Goal: Task Accomplishment & Management: Manage account settings

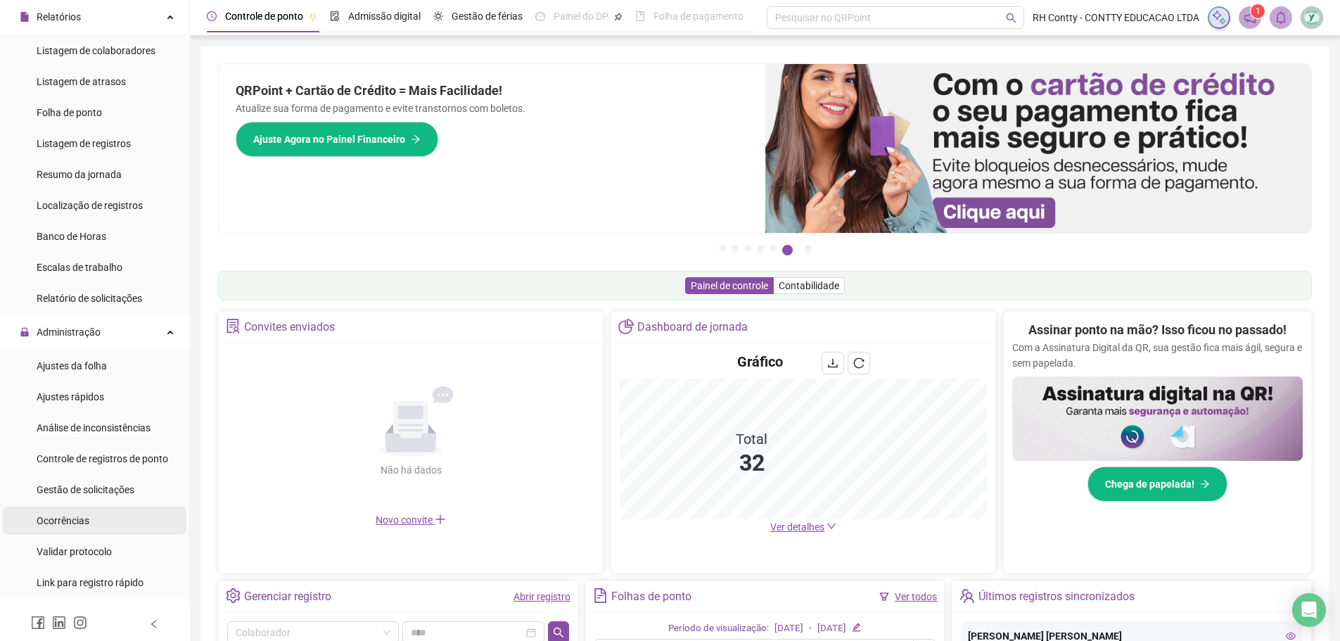
scroll to position [352, 0]
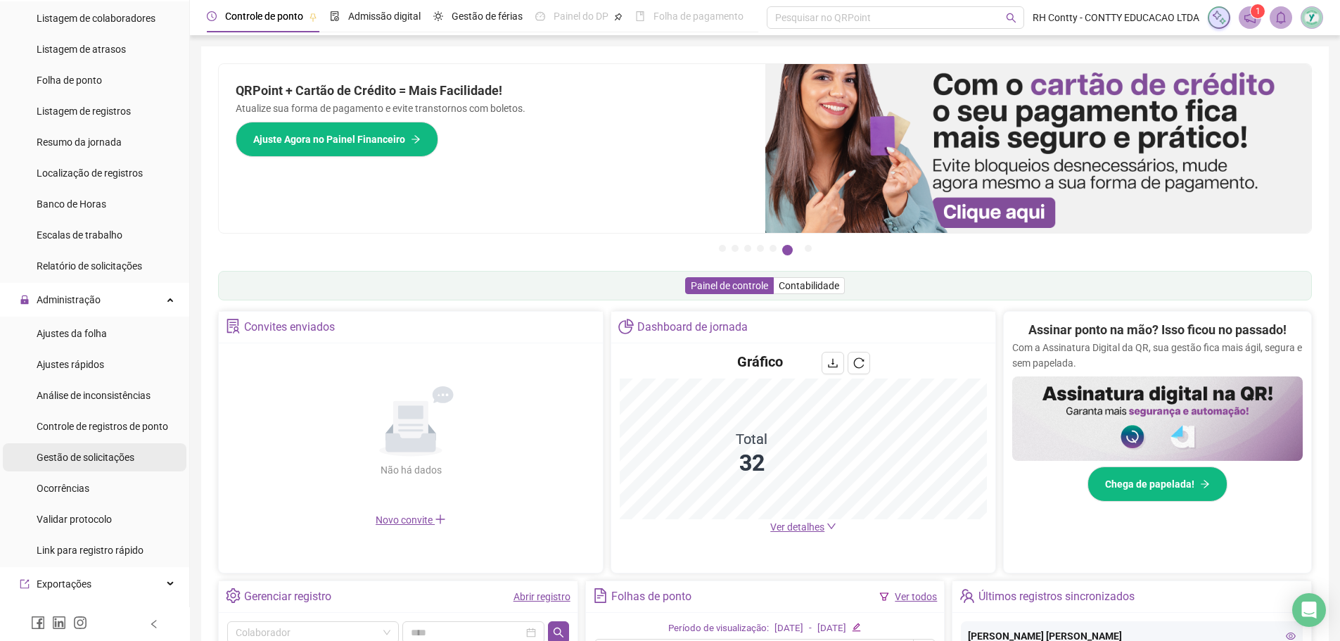
click at [122, 455] on span "Gestão de solicitações" at bounding box center [86, 457] width 98 height 11
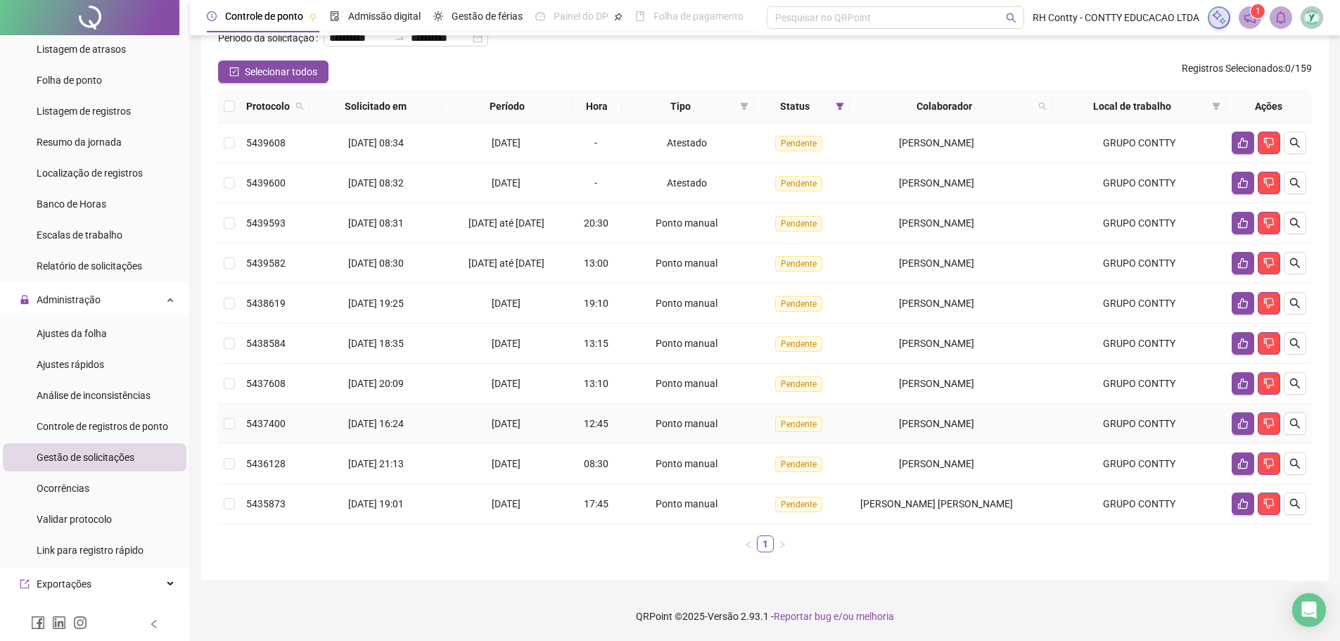
scroll to position [103, 0]
click at [1243, 505] on icon "like" at bounding box center [1243, 503] width 11 height 11
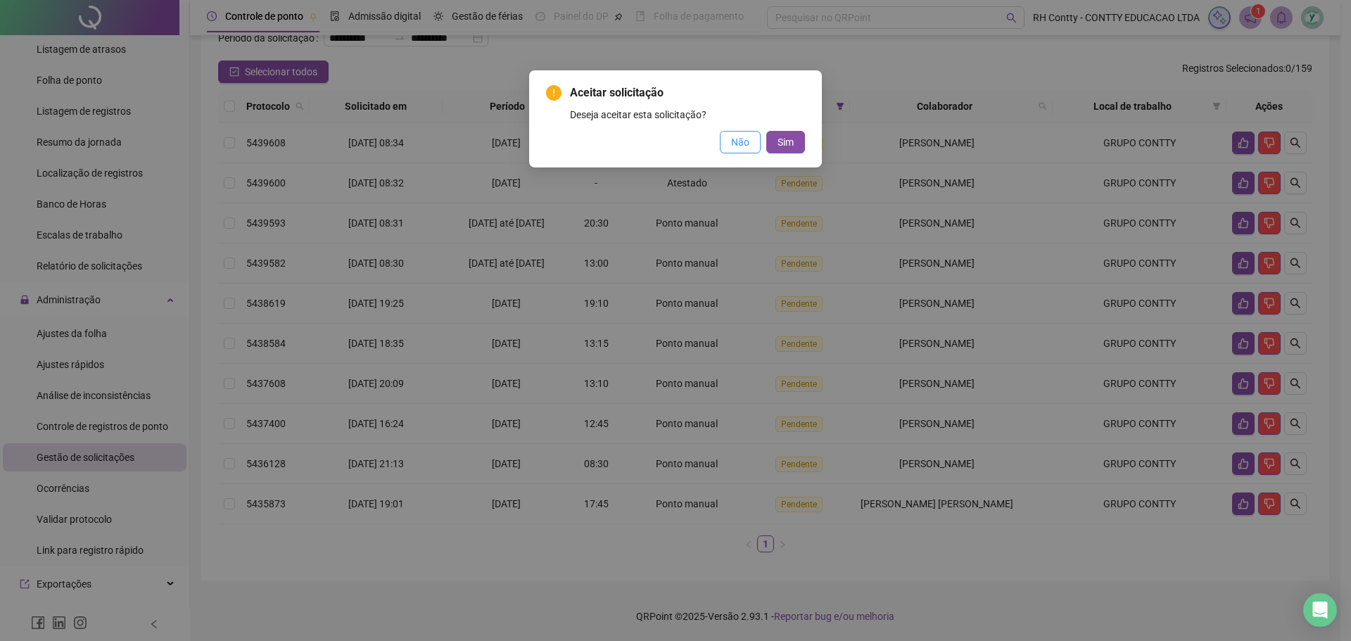
click at [734, 139] on span "Não" at bounding box center [740, 141] width 18 height 15
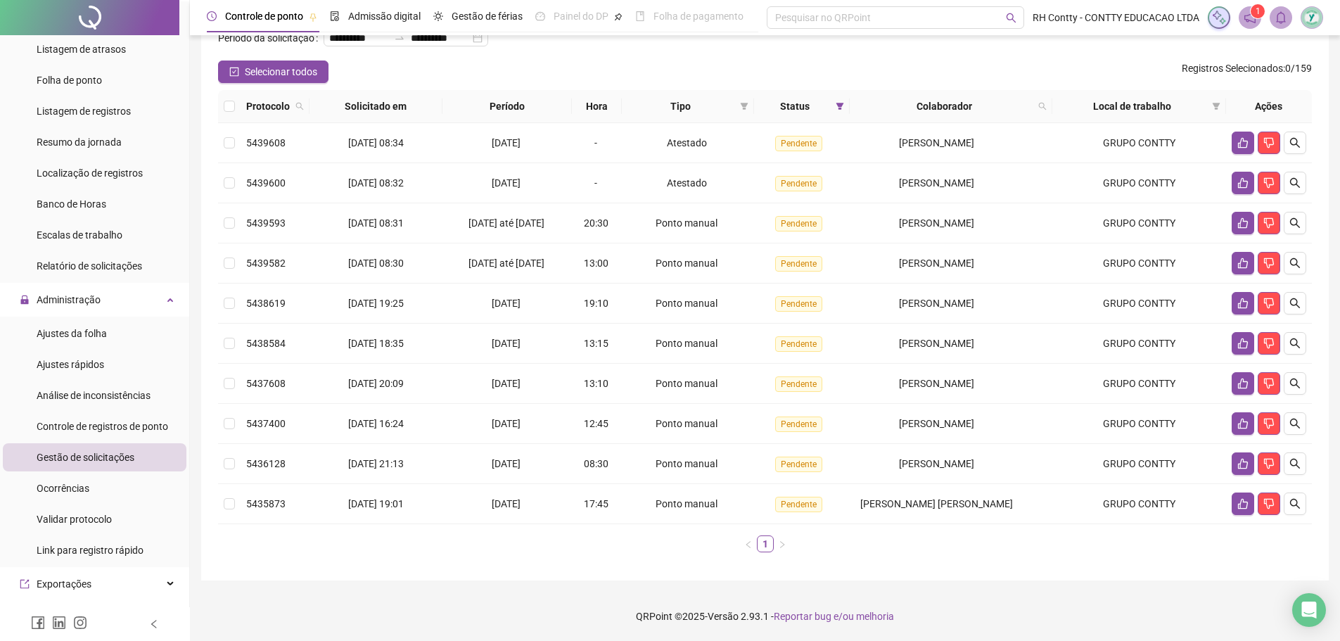
click at [1018, 550] on ul "1" at bounding box center [765, 543] width 1094 height 17
click at [1240, 499] on icon "like" at bounding box center [1243, 503] width 11 height 11
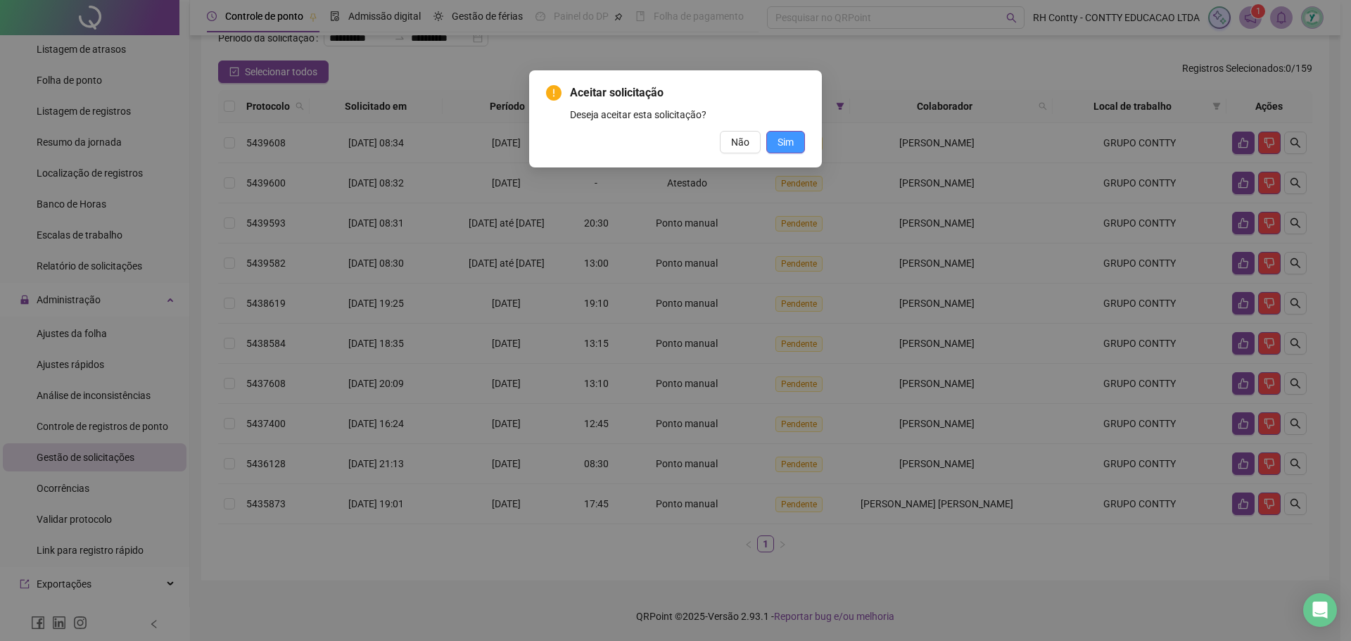
click at [779, 139] on span "Sim" at bounding box center [785, 141] width 16 height 15
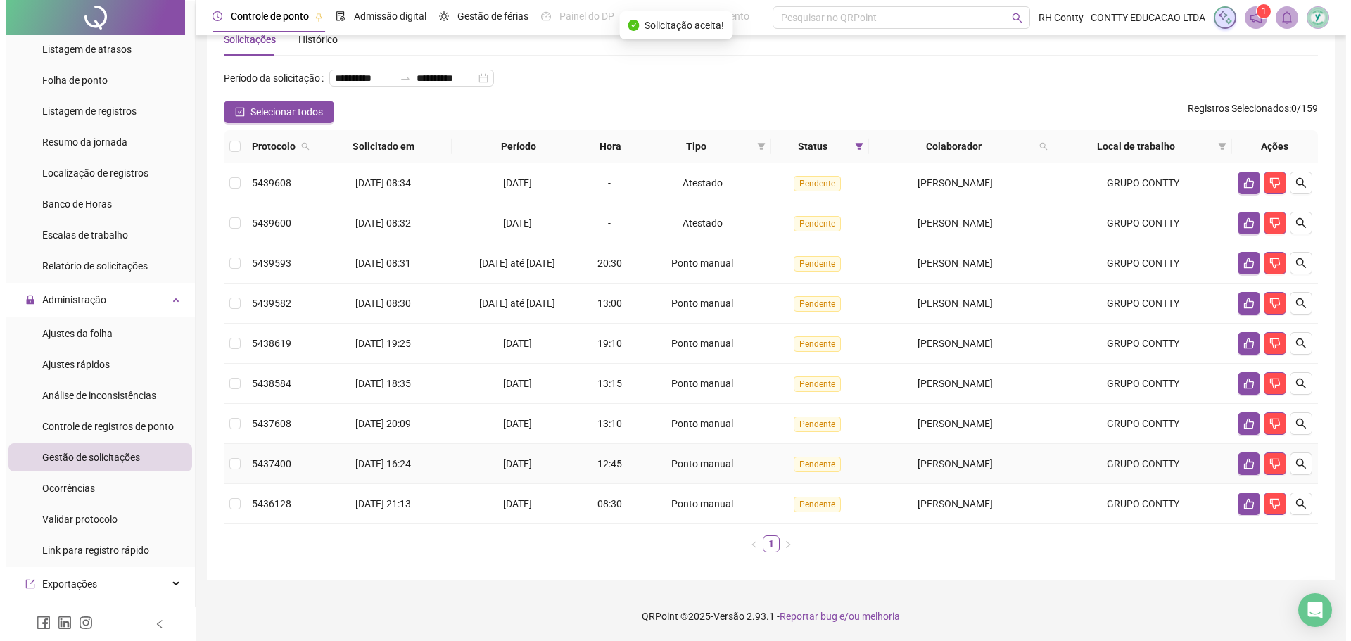
scroll to position [63, 0]
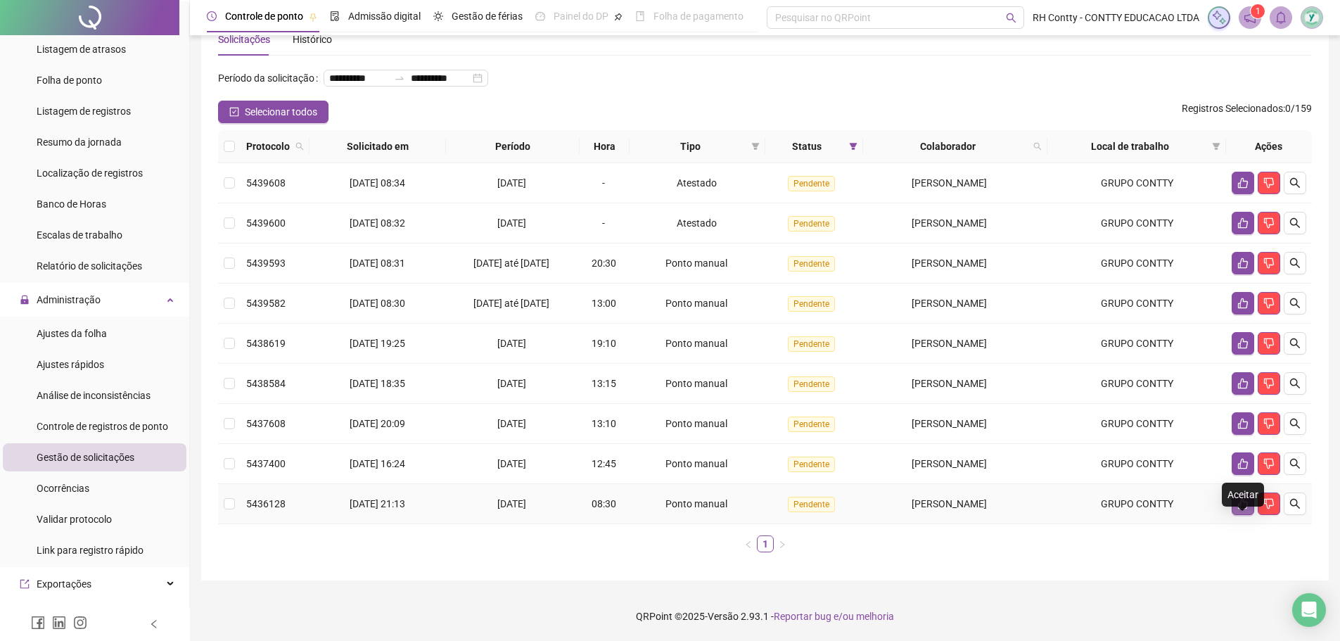
click at [1240, 504] on icon "like" at bounding box center [1243, 504] width 10 height 11
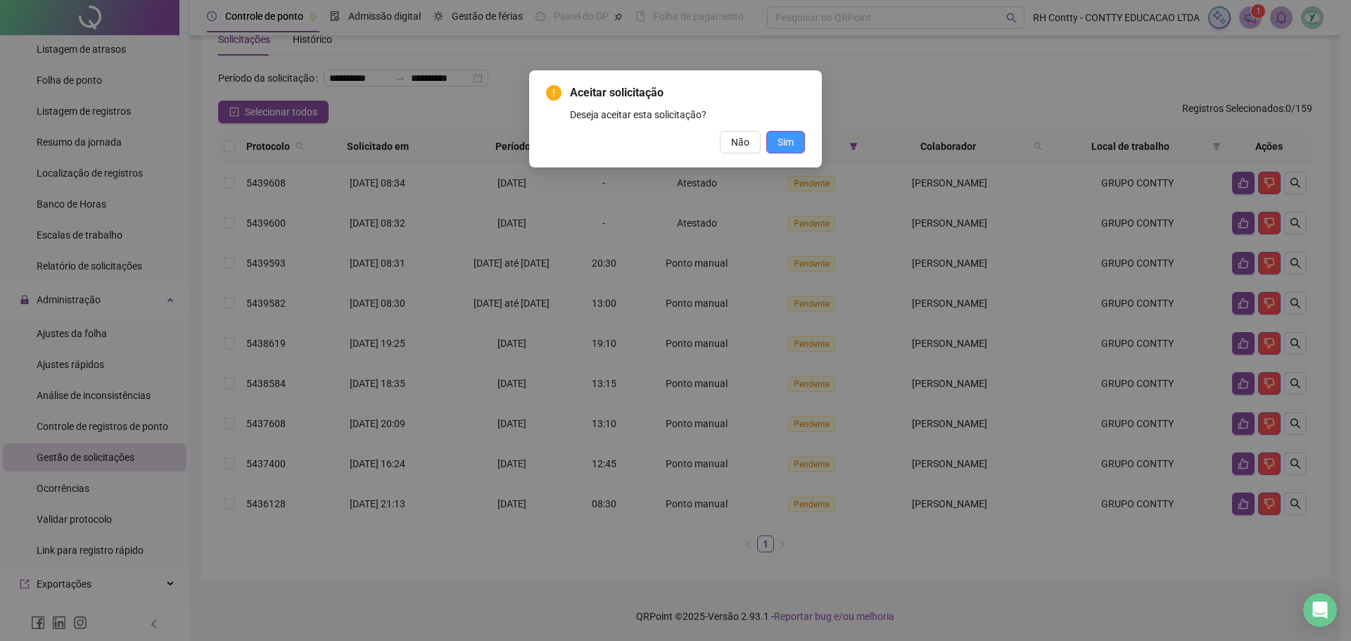
click at [787, 142] on span "Sim" at bounding box center [785, 141] width 16 height 15
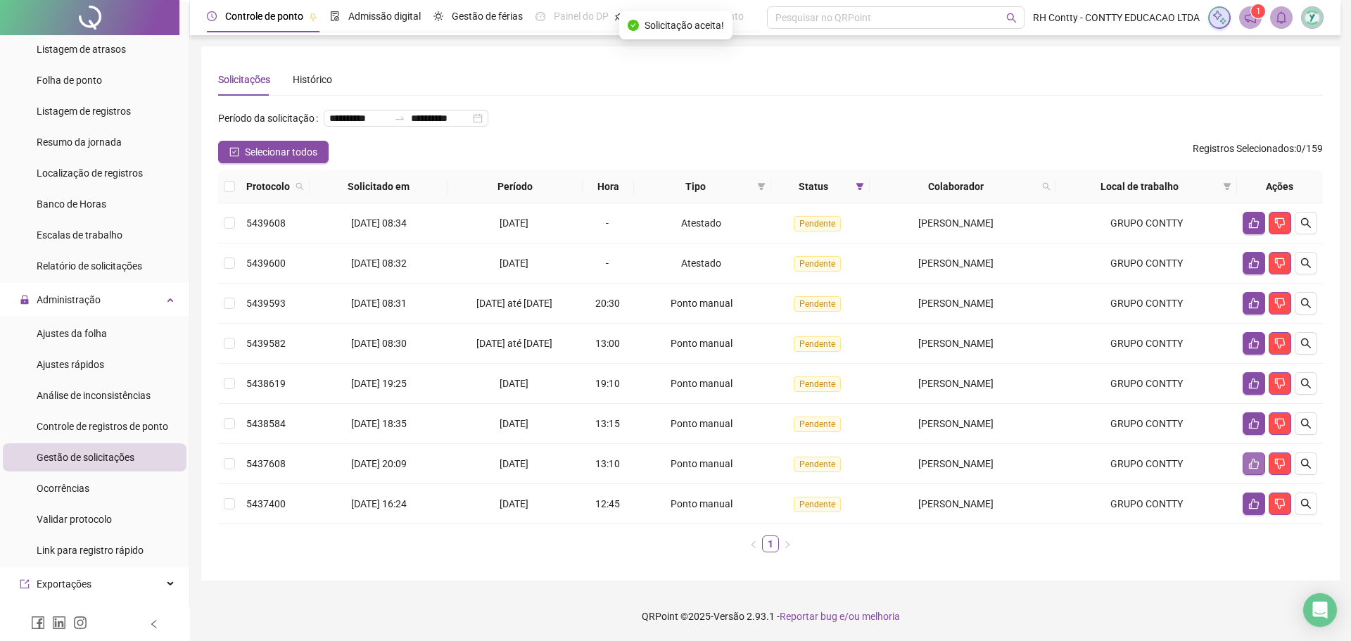
scroll to position [23, 0]
click at [1240, 503] on icon "like" at bounding box center [1243, 503] width 11 height 11
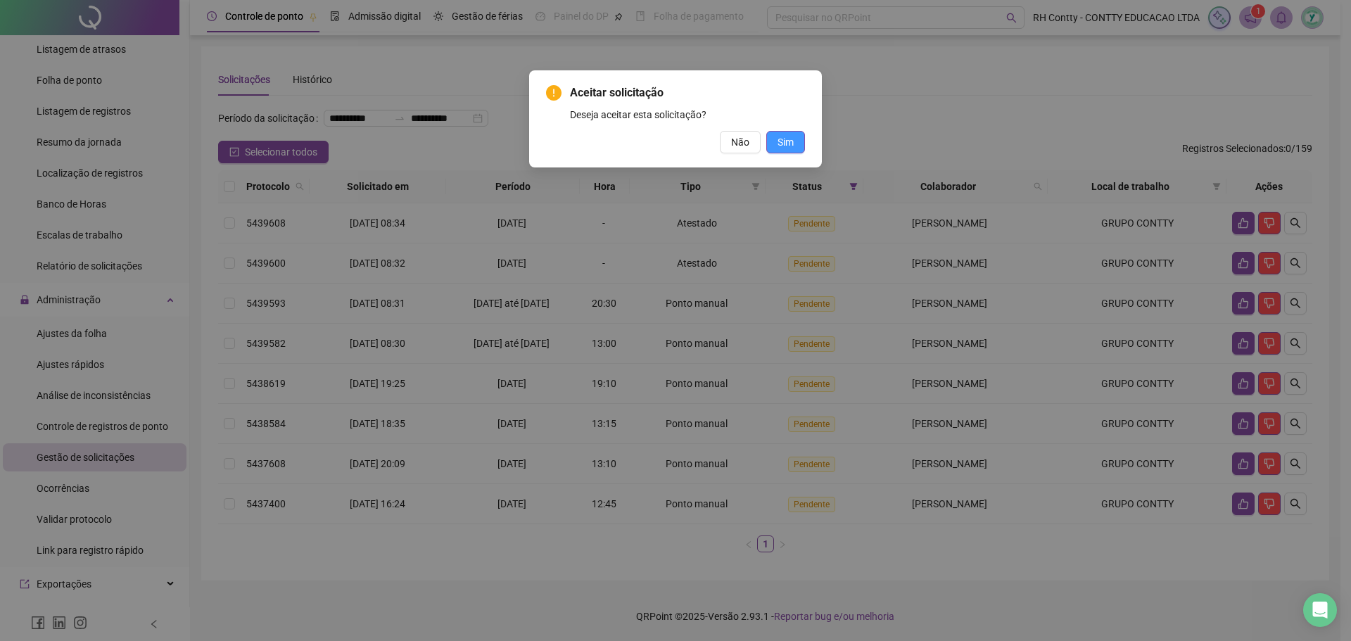
click at [789, 139] on span "Sim" at bounding box center [785, 141] width 16 height 15
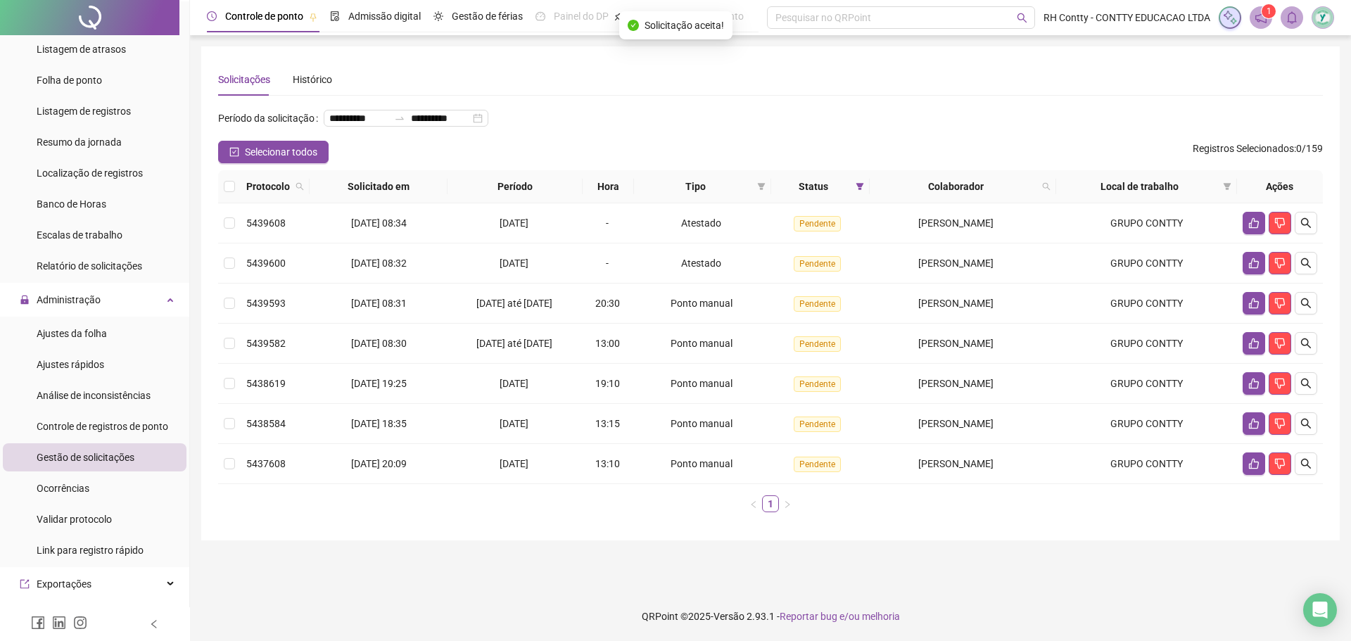
scroll to position [0, 0]
click at [1245, 475] on button "button" at bounding box center [1253, 463] width 23 height 23
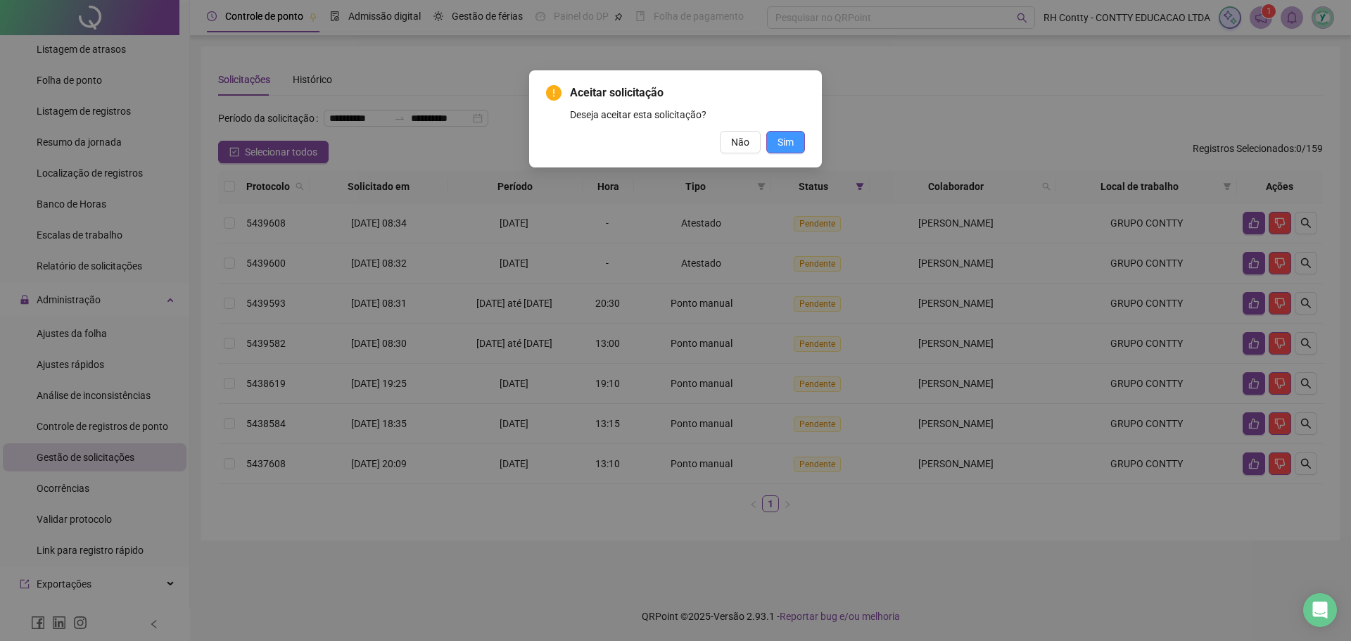
click at [782, 143] on span "Sim" at bounding box center [785, 141] width 16 height 15
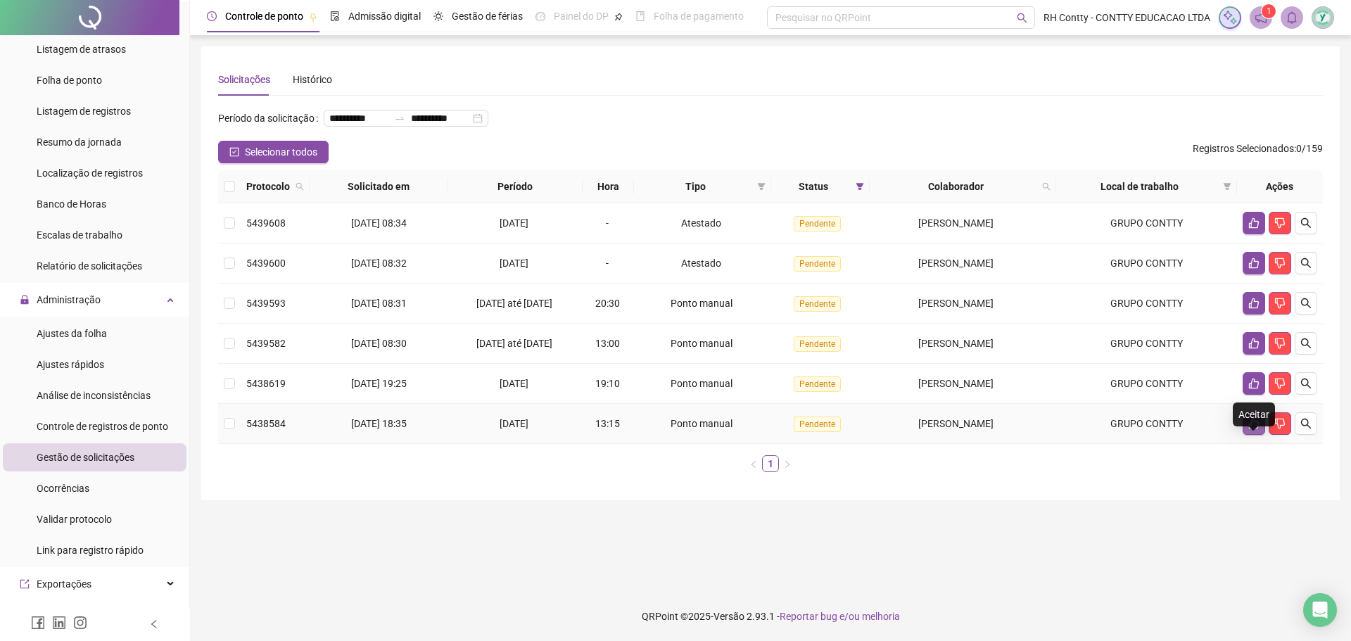
click at [1252, 429] on icon "like" at bounding box center [1254, 424] width 10 height 11
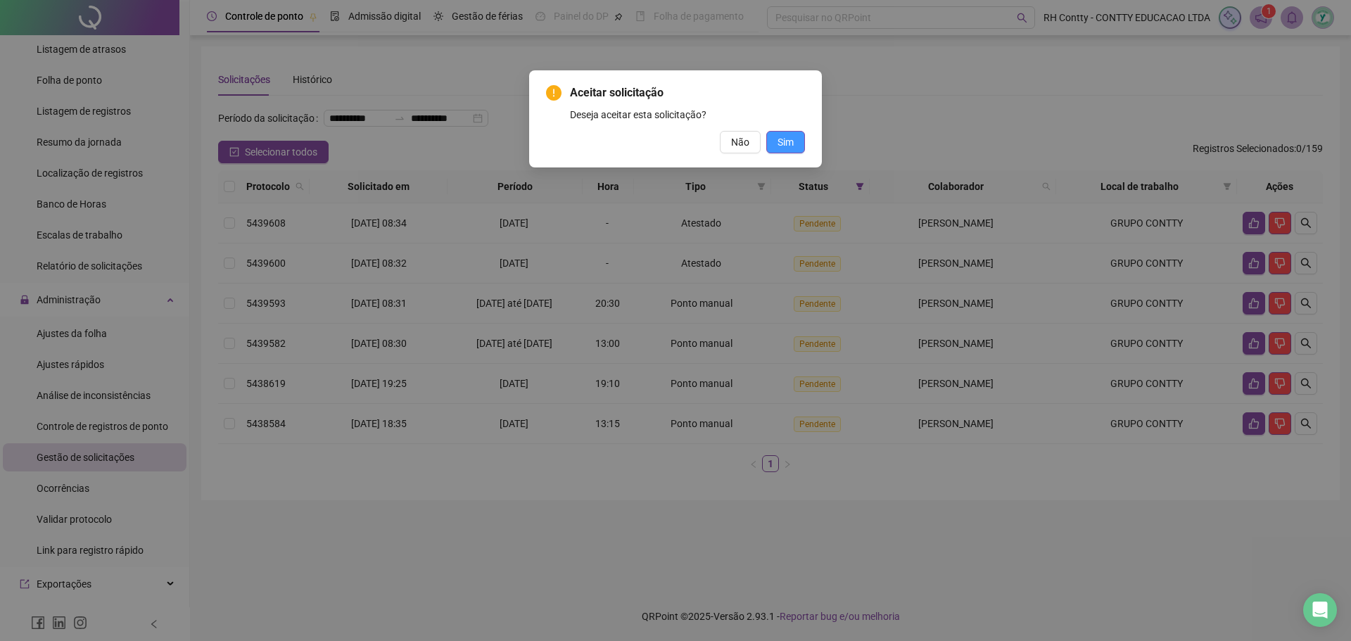
click at [798, 136] on button "Sim" at bounding box center [785, 142] width 39 height 23
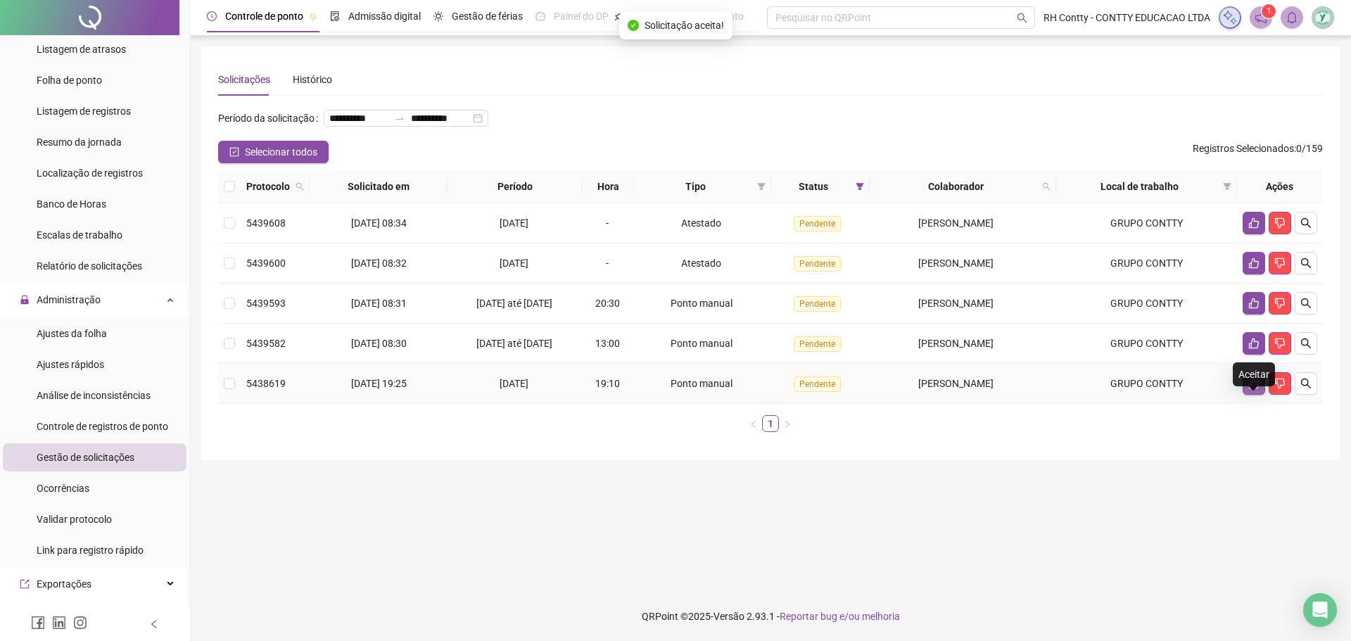
click at [1254, 389] on icon "like" at bounding box center [1254, 384] width 10 height 11
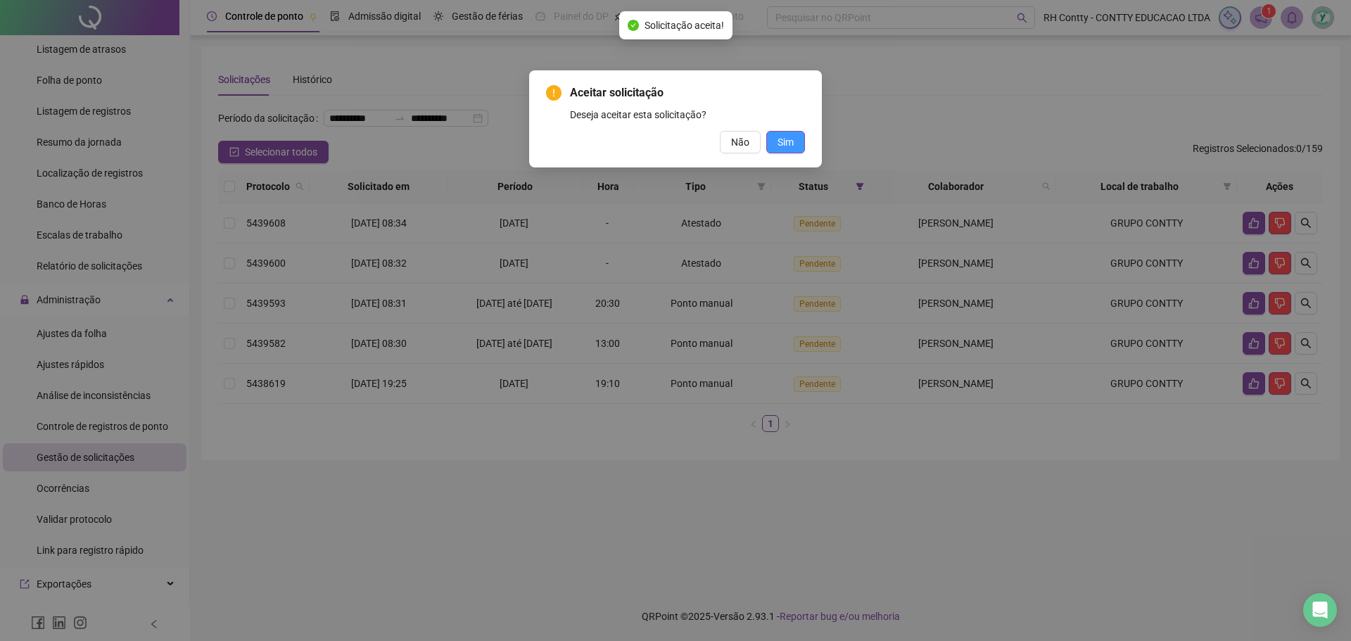
click at [781, 137] on span "Sim" at bounding box center [785, 141] width 16 height 15
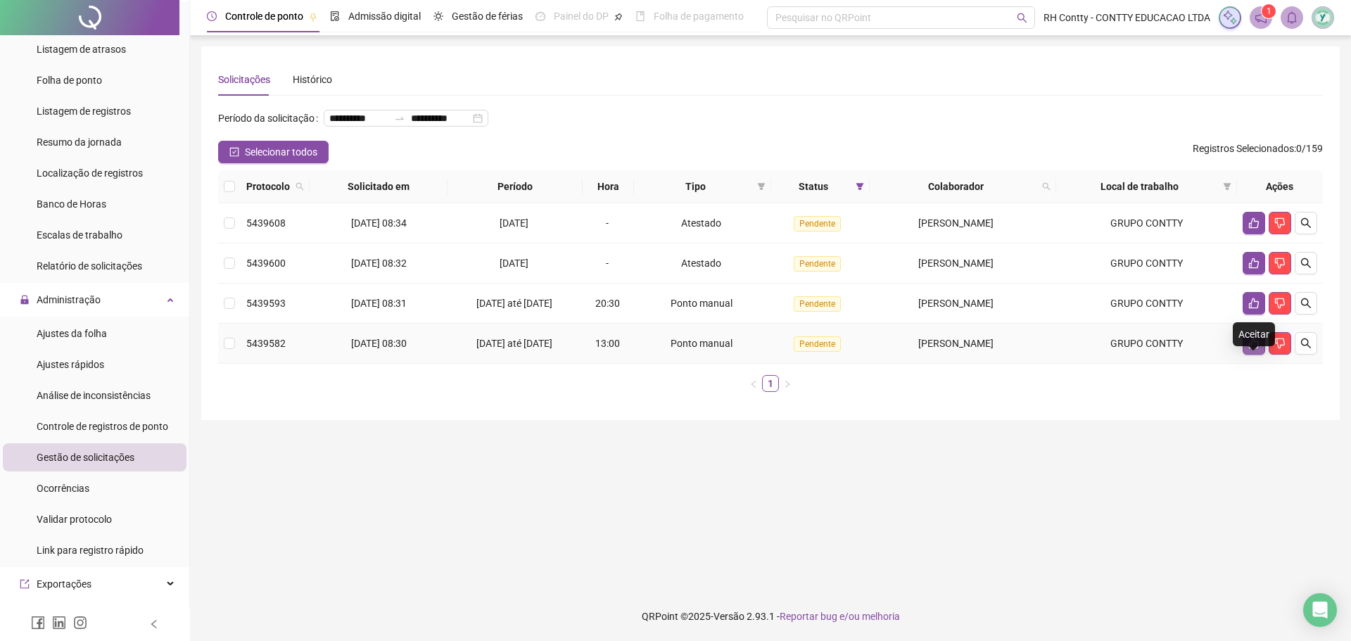
click at [1253, 349] on icon "like" at bounding box center [1253, 343] width 11 height 11
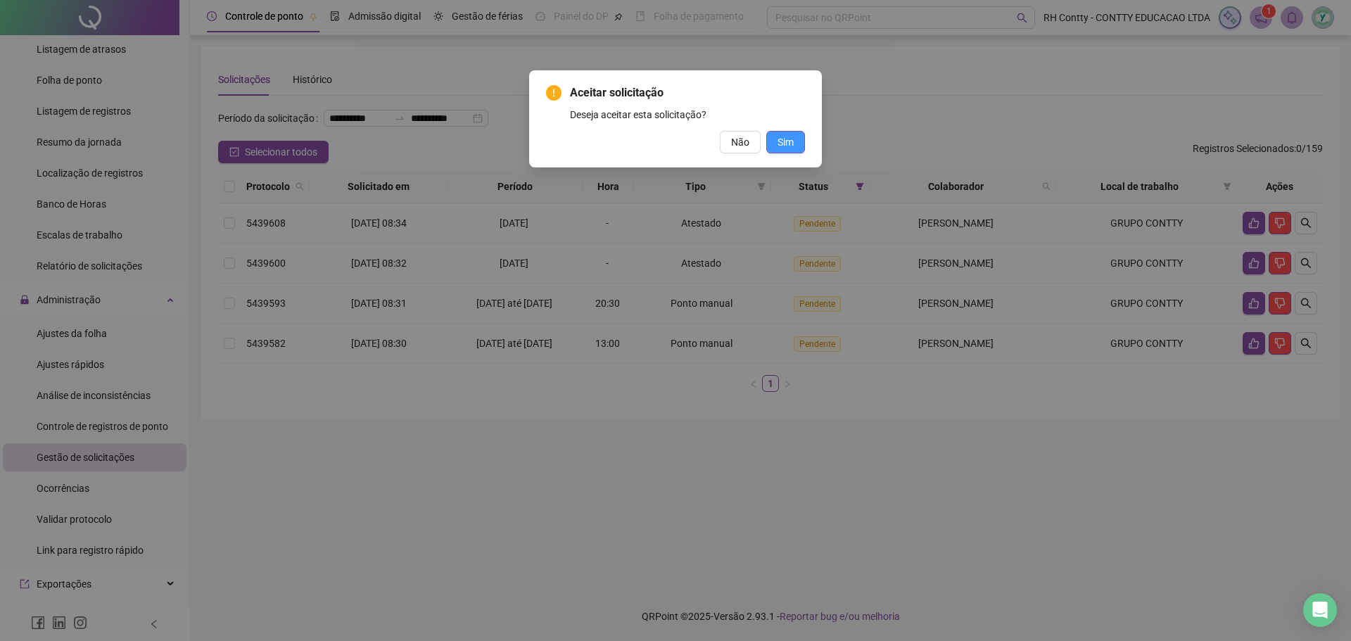
click at [789, 144] on span "Sim" at bounding box center [785, 141] width 16 height 15
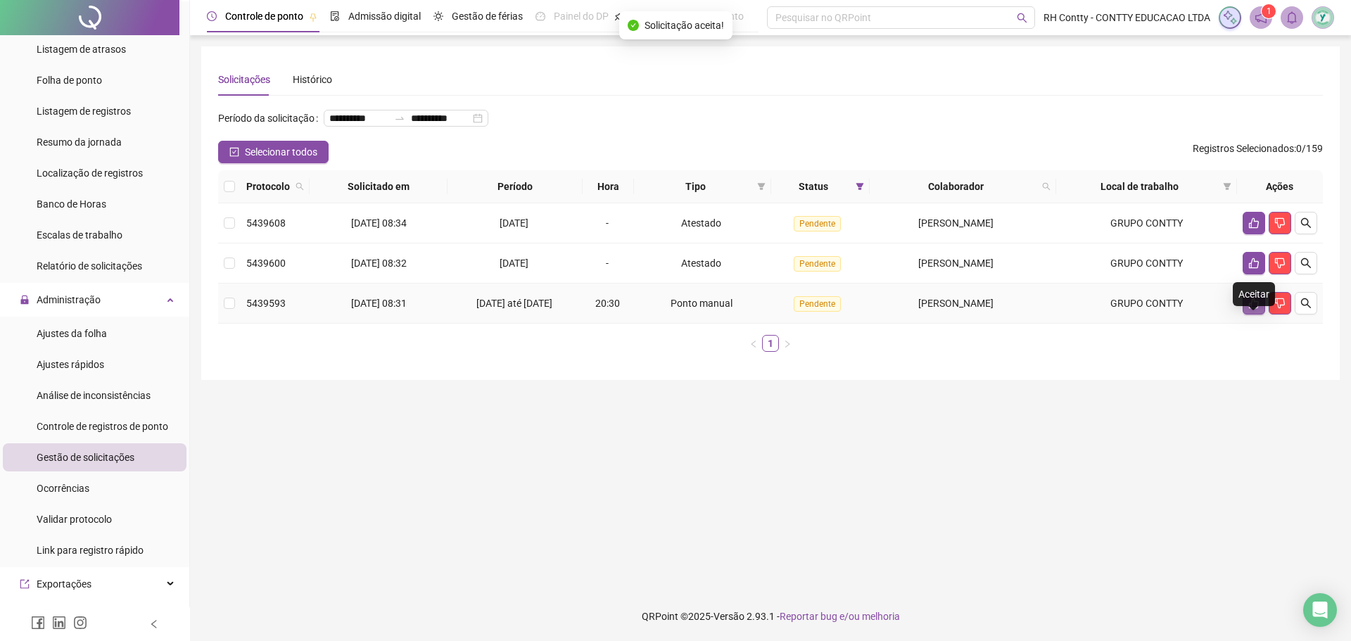
click at [1255, 309] on icon "like" at bounding box center [1253, 303] width 11 height 11
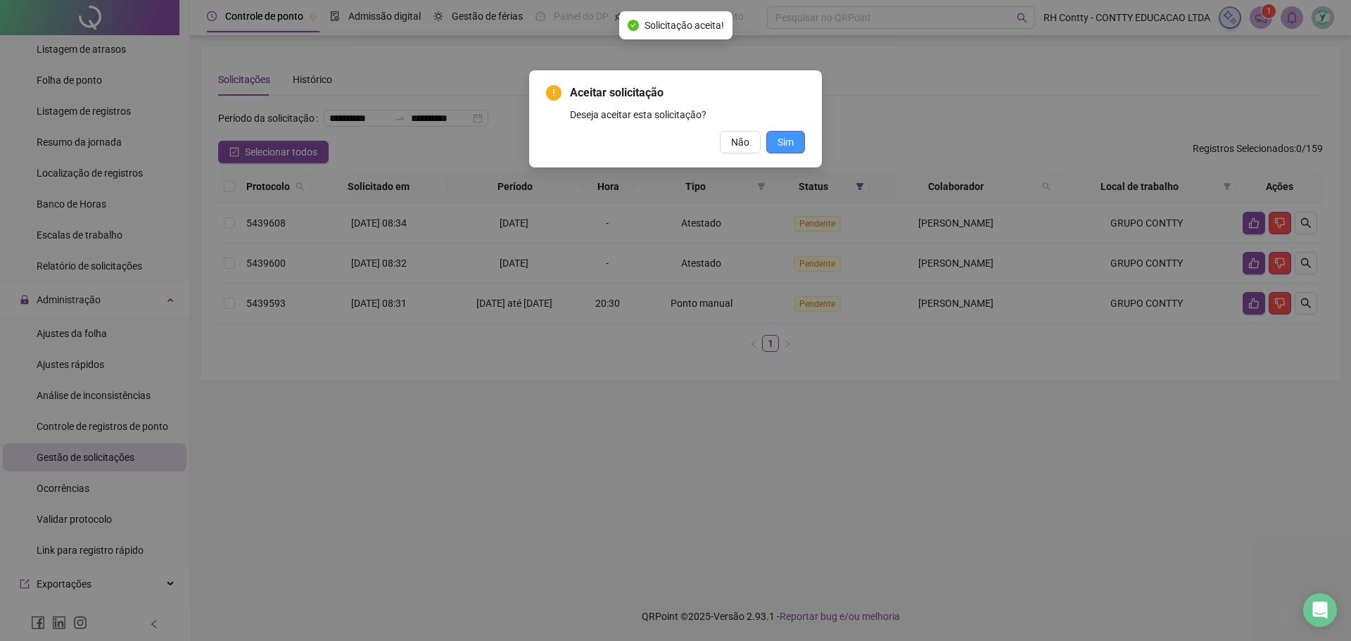
click at [786, 139] on span "Sim" at bounding box center [785, 141] width 16 height 15
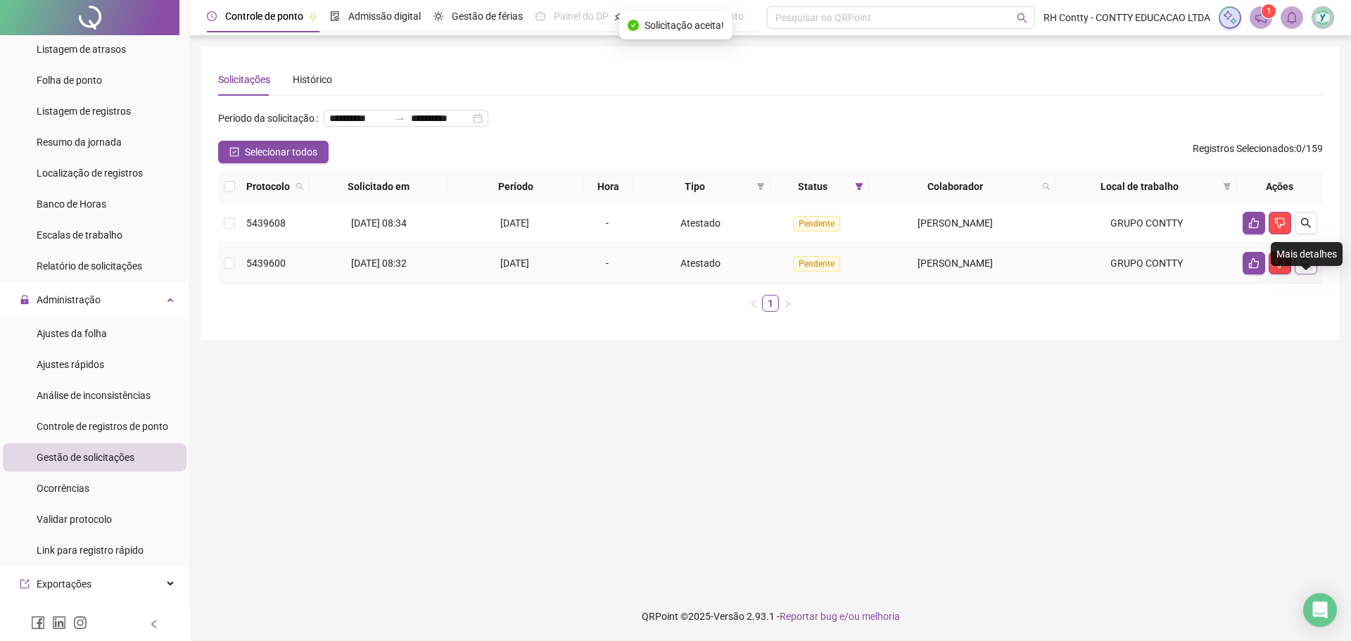
click at [1306, 269] on icon "search" at bounding box center [1305, 262] width 11 height 11
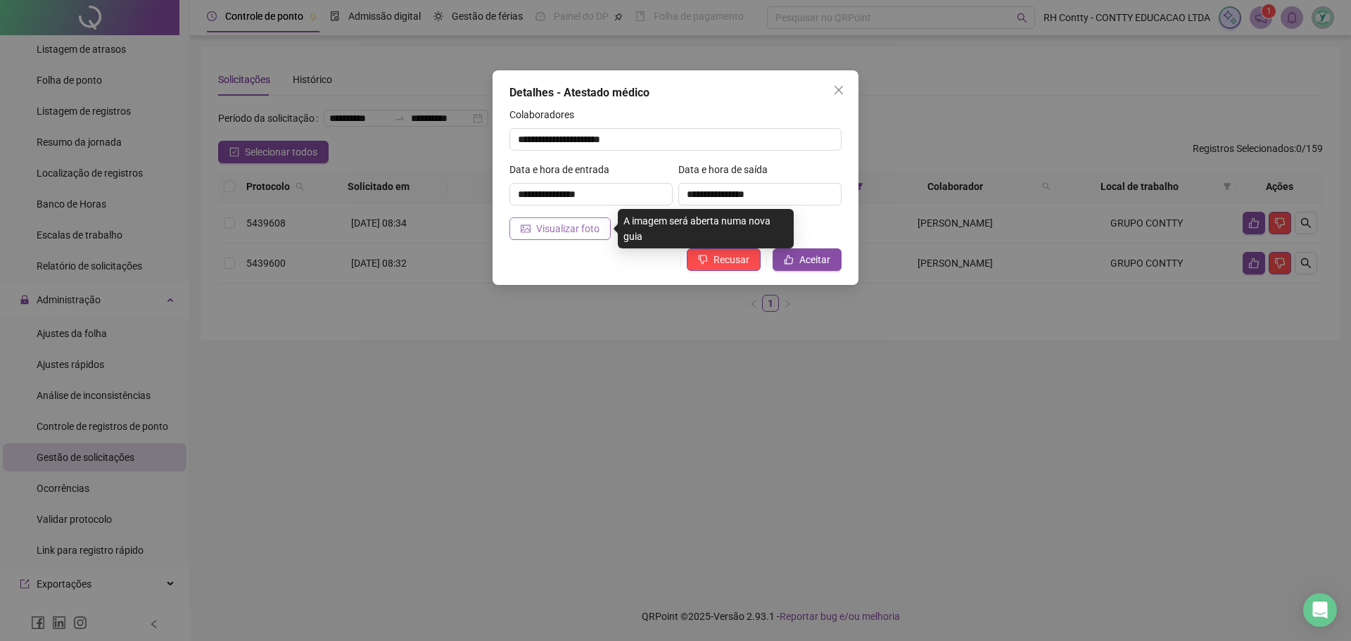
click at [540, 222] on span "Visualizar foto" at bounding box center [567, 228] width 63 height 15
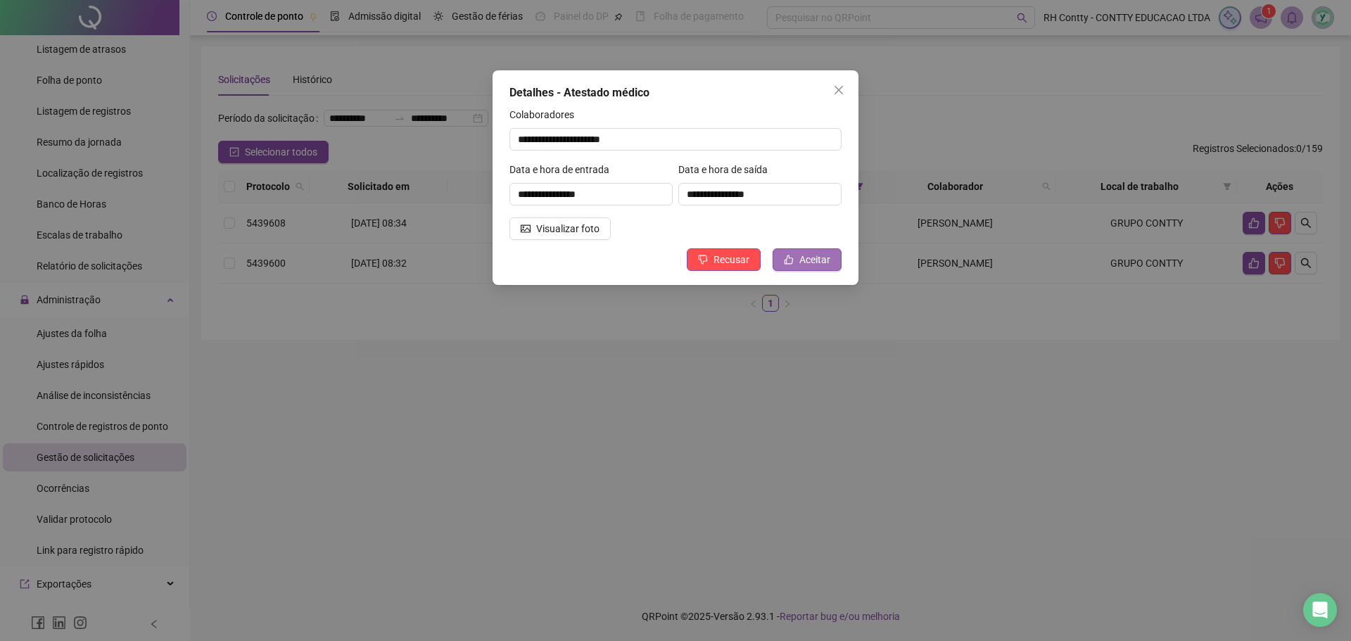
click at [811, 249] on button "Aceitar" at bounding box center [806, 259] width 69 height 23
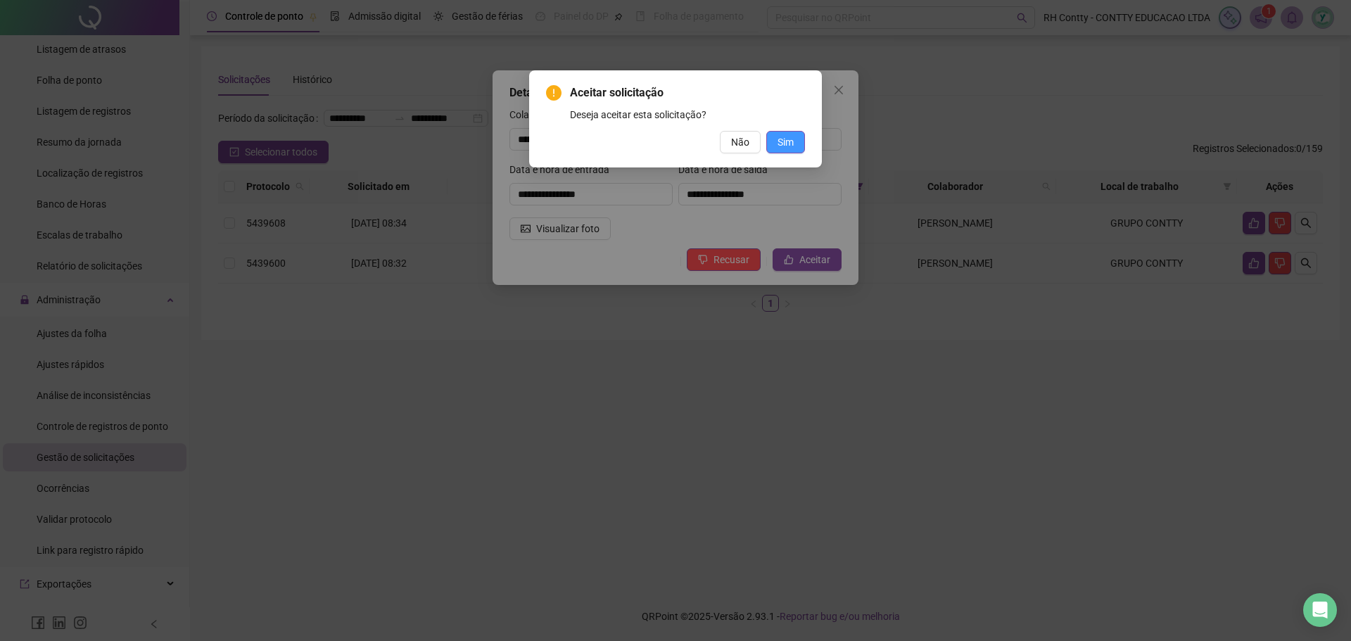
click at [798, 144] on button "Sim" at bounding box center [785, 142] width 39 height 23
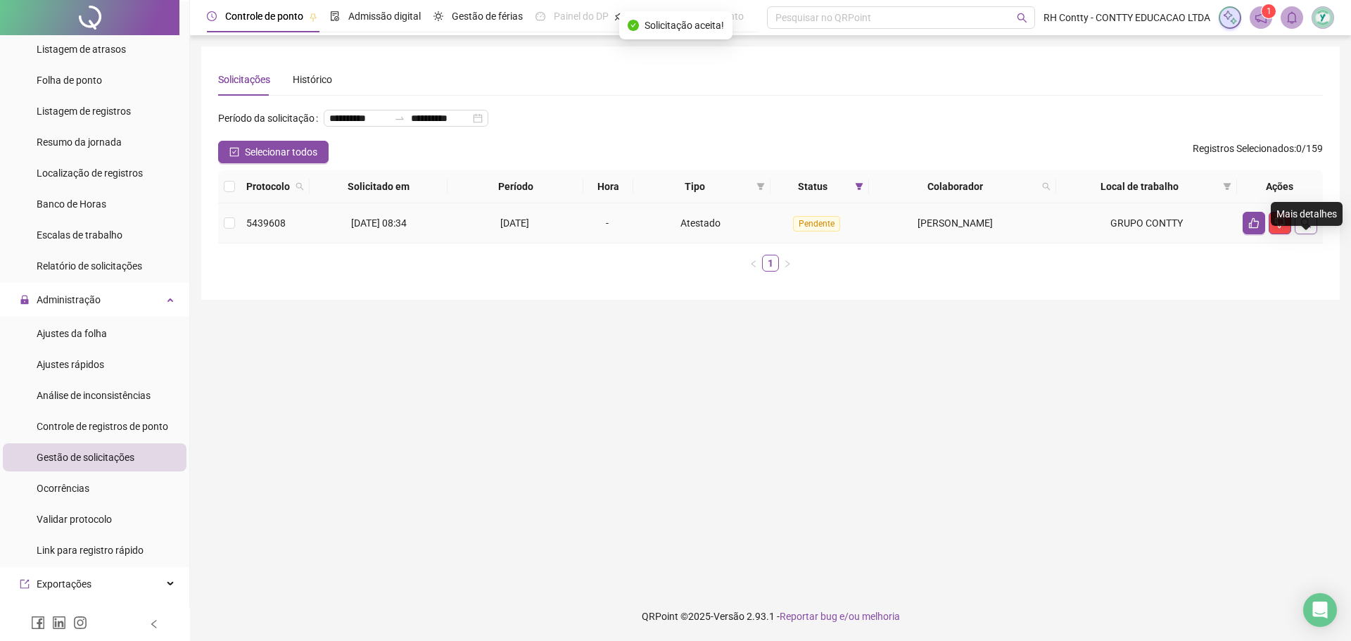
click at [1307, 228] on icon "search" at bounding box center [1306, 223] width 10 height 10
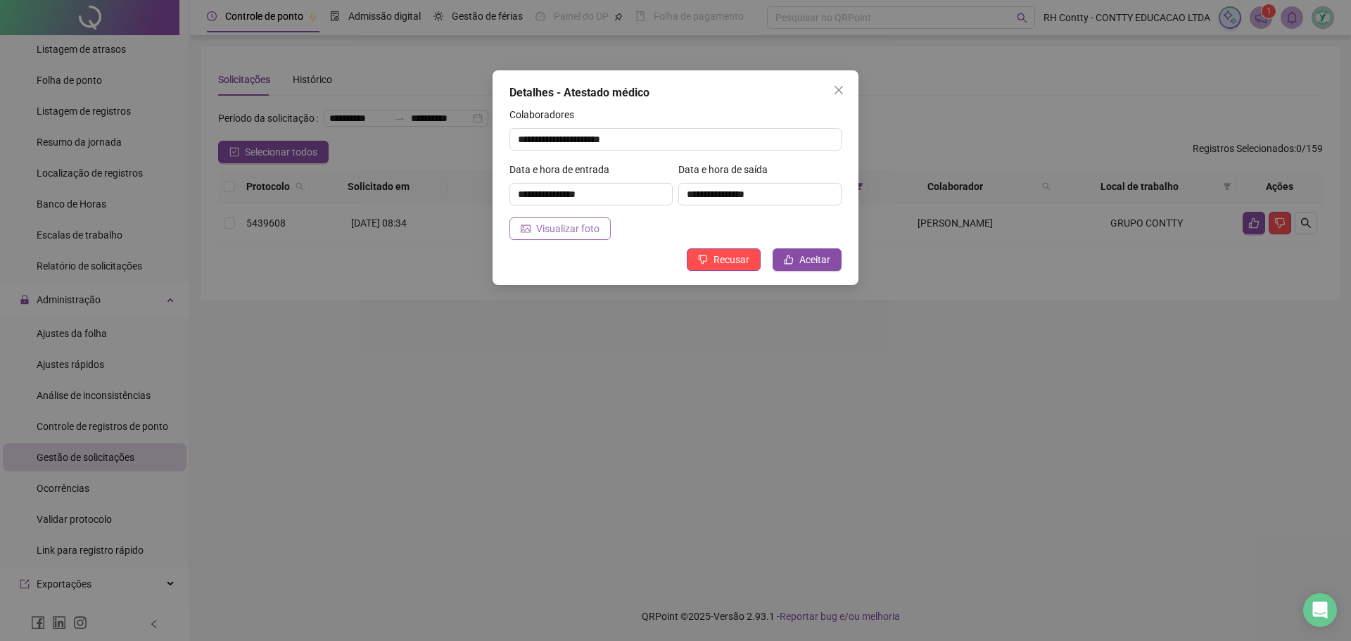
click at [564, 230] on span "Visualizar foto" at bounding box center [567, 228] width 63 height 15
click at [743, 258] on span "Recusar" at bounding box center [731, 259] width 36 height 15
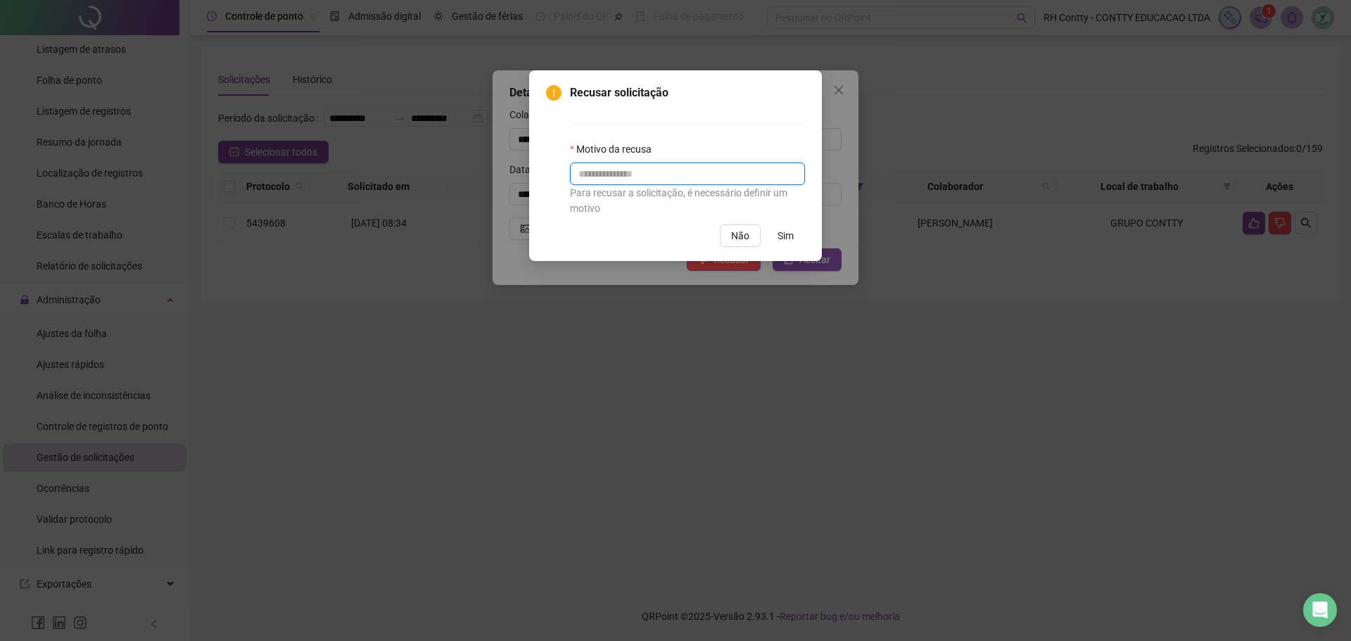
click at [691, 176] on input "text" at bounding box center [687, 174] width 235 height 23
type input "**********"
click at [789, 237] on span "Sim" at bounding box center [785, 235] width 16 height 15
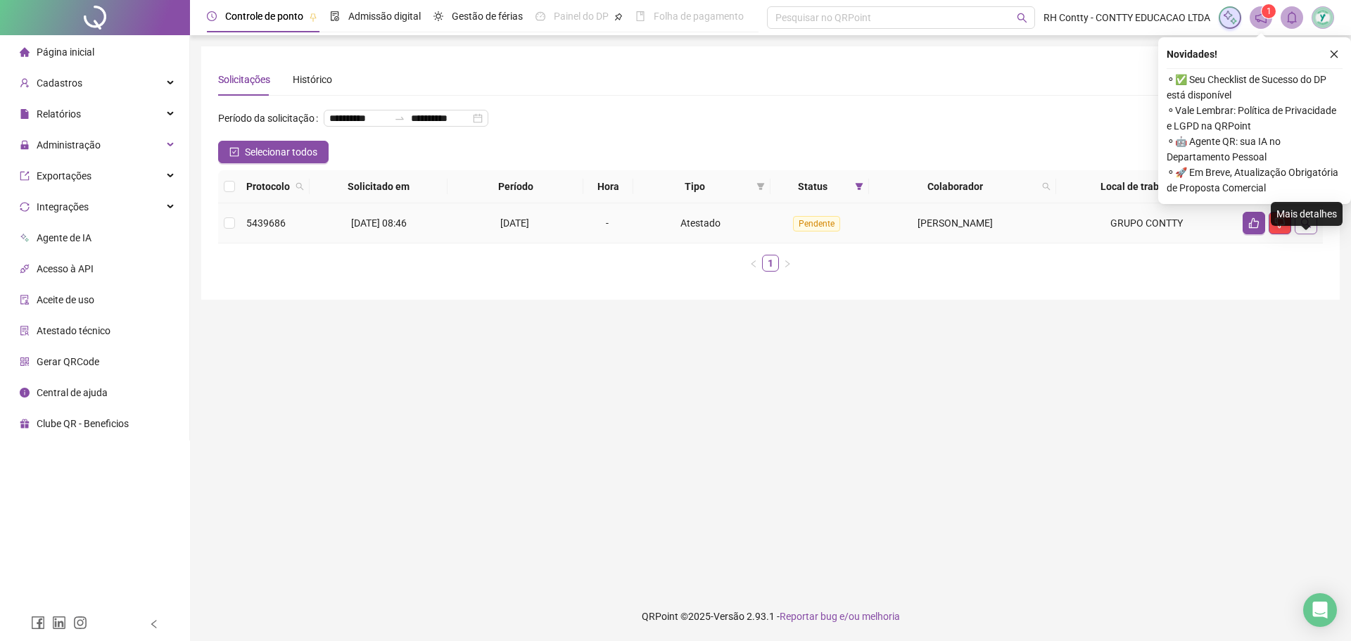
click at [1306, 229] on icon "search" at bounding box center [1305, 222] width 11 height 11
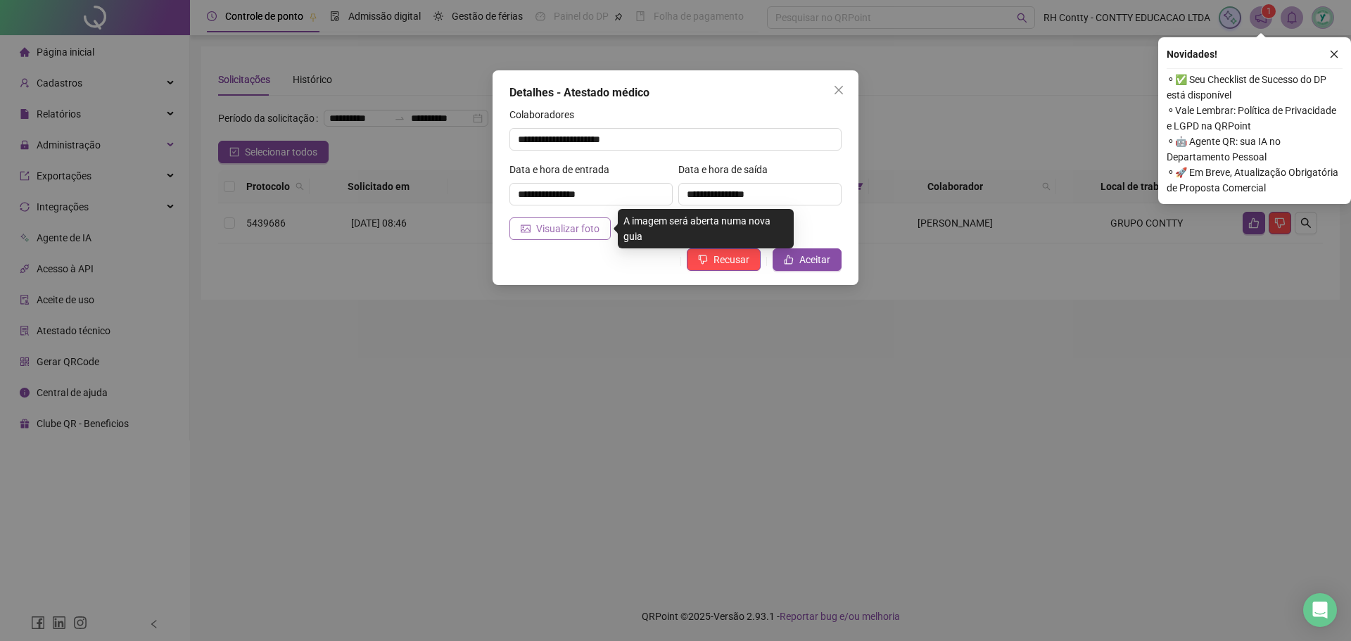
click at [572, 222] on span "Visualizar foto" at bounding box center [567, 228] width 63 height 15
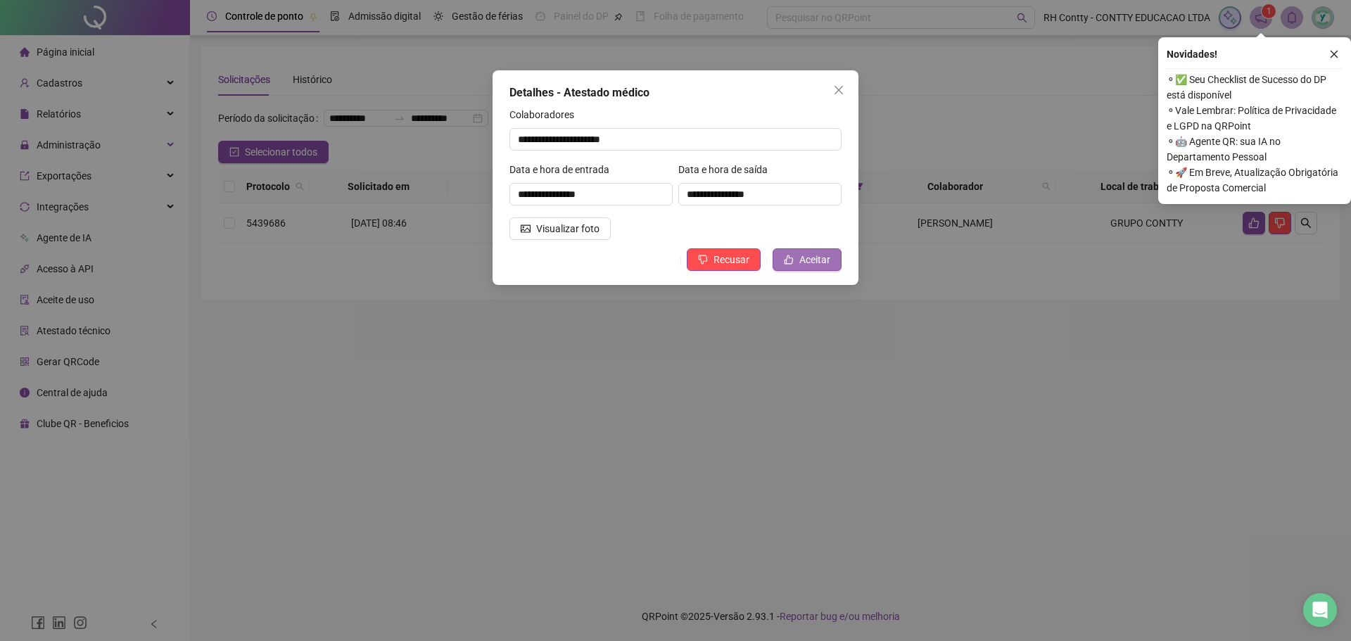
click at [803, 260] on span "Aceitar" at bounding box center [814, 259] width 31 height 15
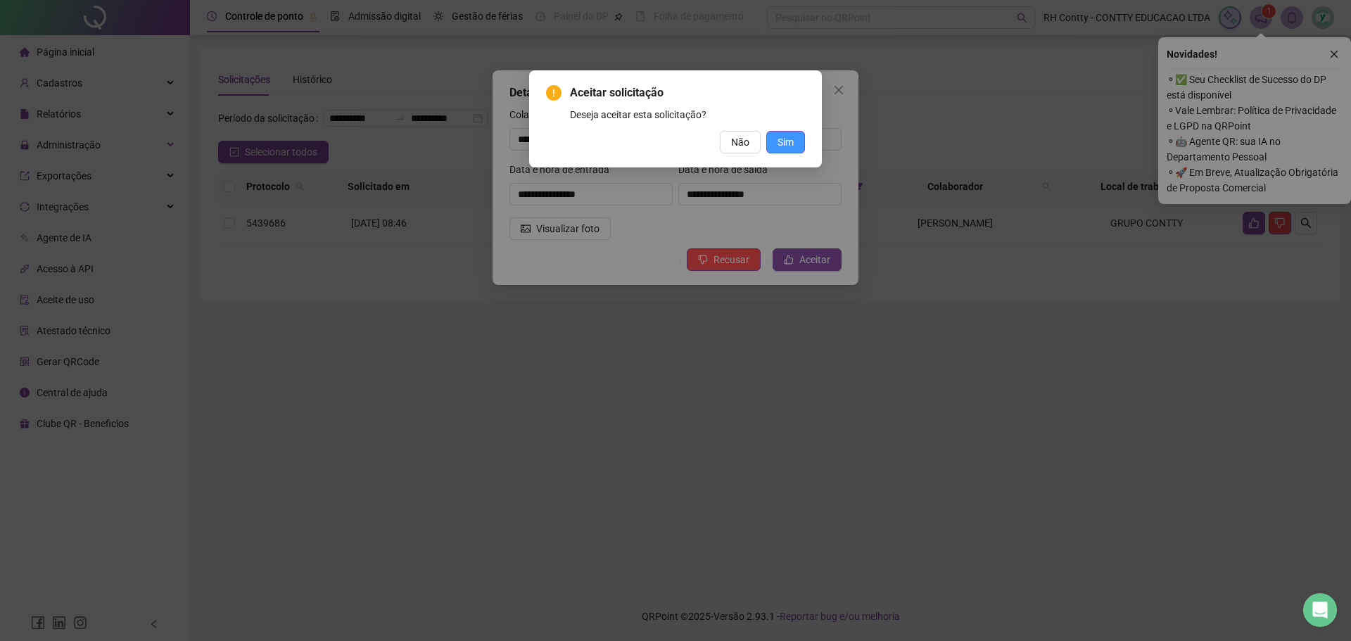
click at [784, 146] on span "Sim" at bounding box center [785, 141] width 16 height 15
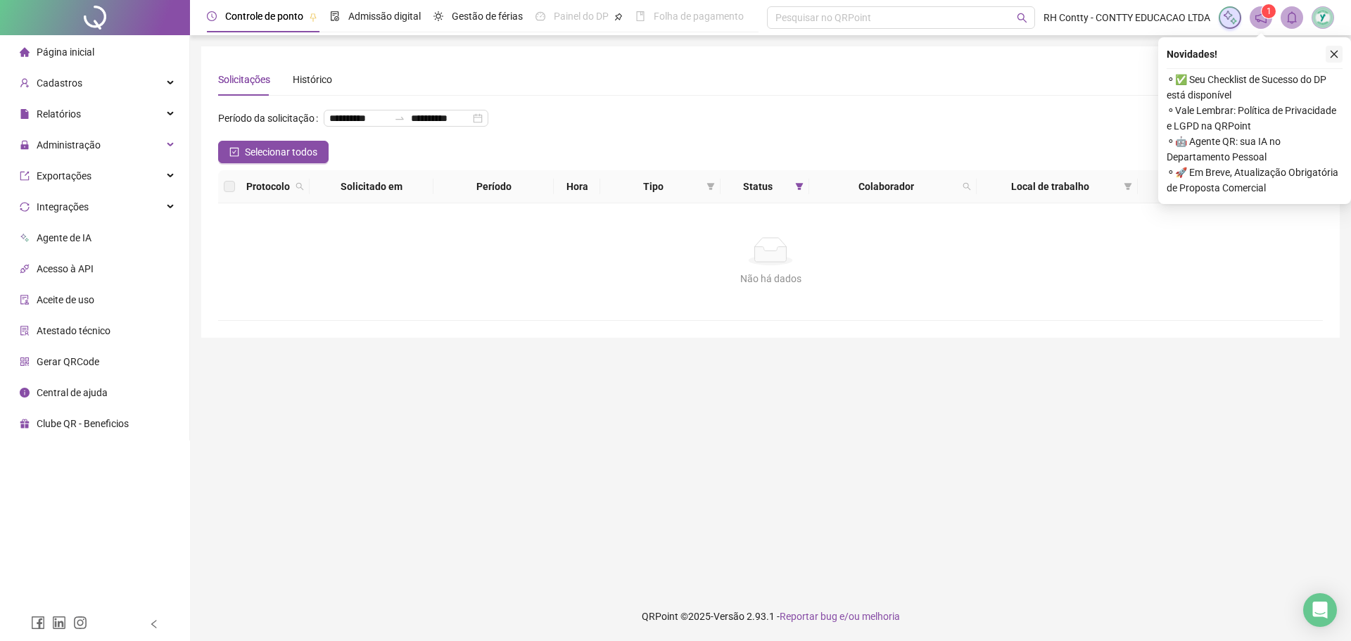
click at [1335, 54] on icon "close" at bounding box center [1334, 54] width 10 height 10
click at [122, 34] on div at bounding box center [95, 17] width 190 height 35
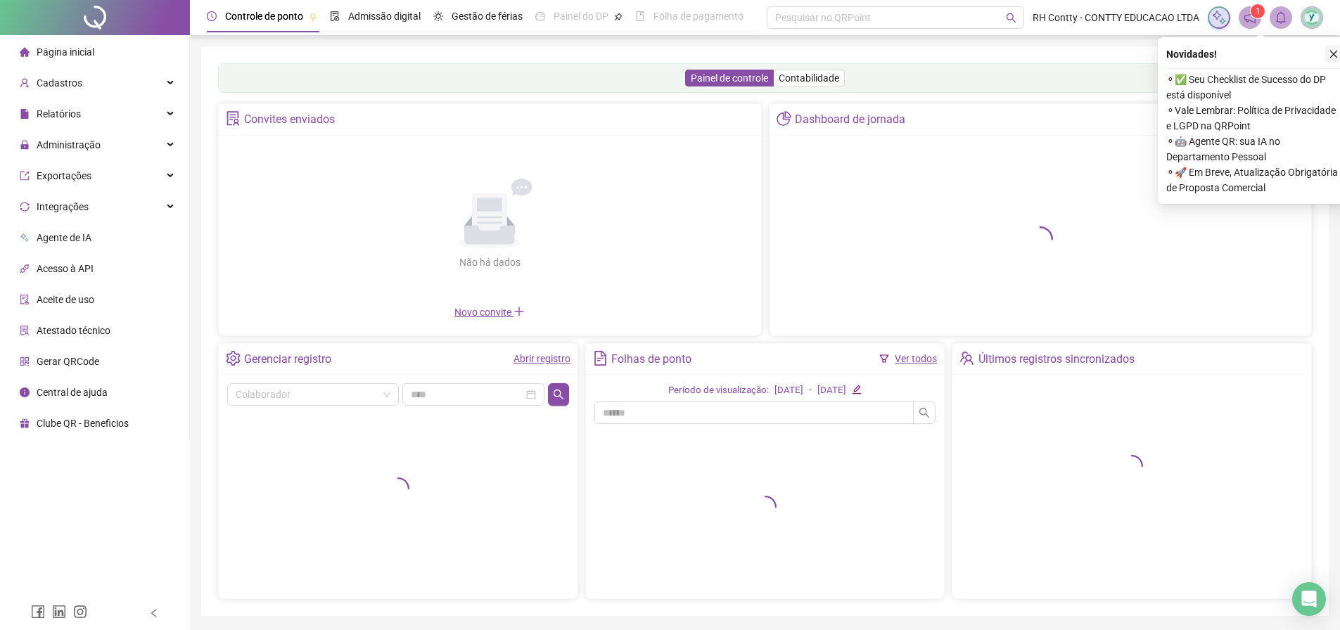
click at [1335, 49] on button "button" at bounding box center [1333, 54] width 17 height 17
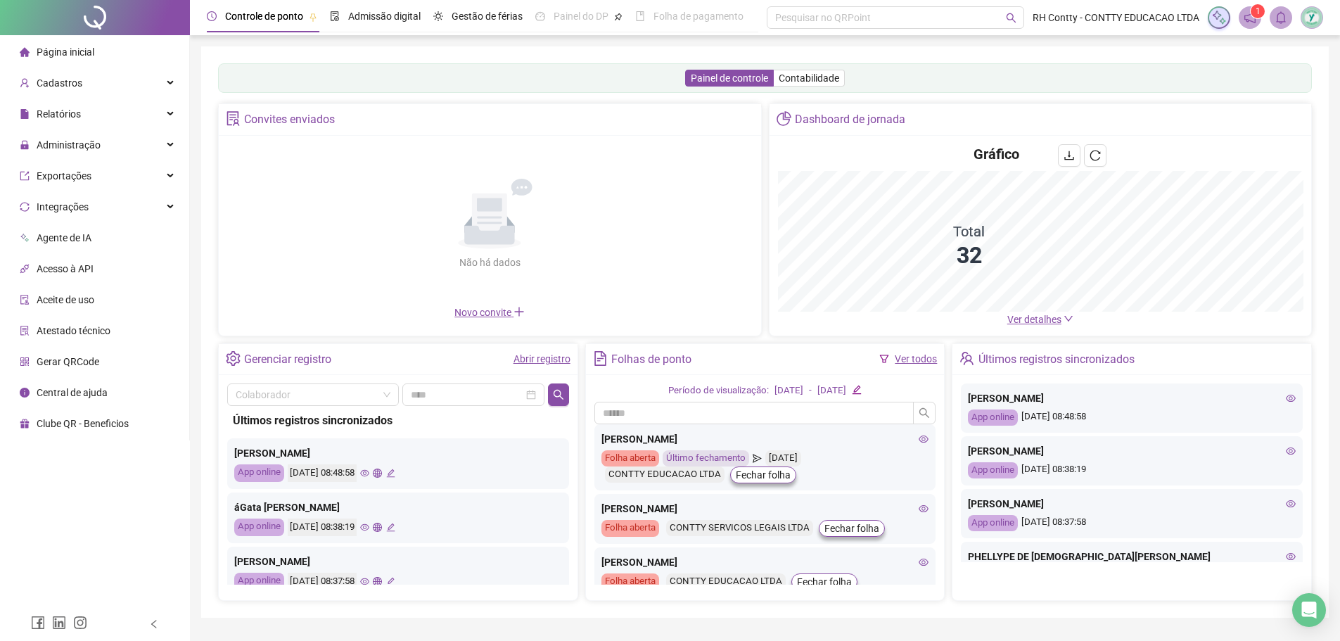
click at [1064, 317] on icon "down" at bounding box center [1069, 319] width 10 height 10
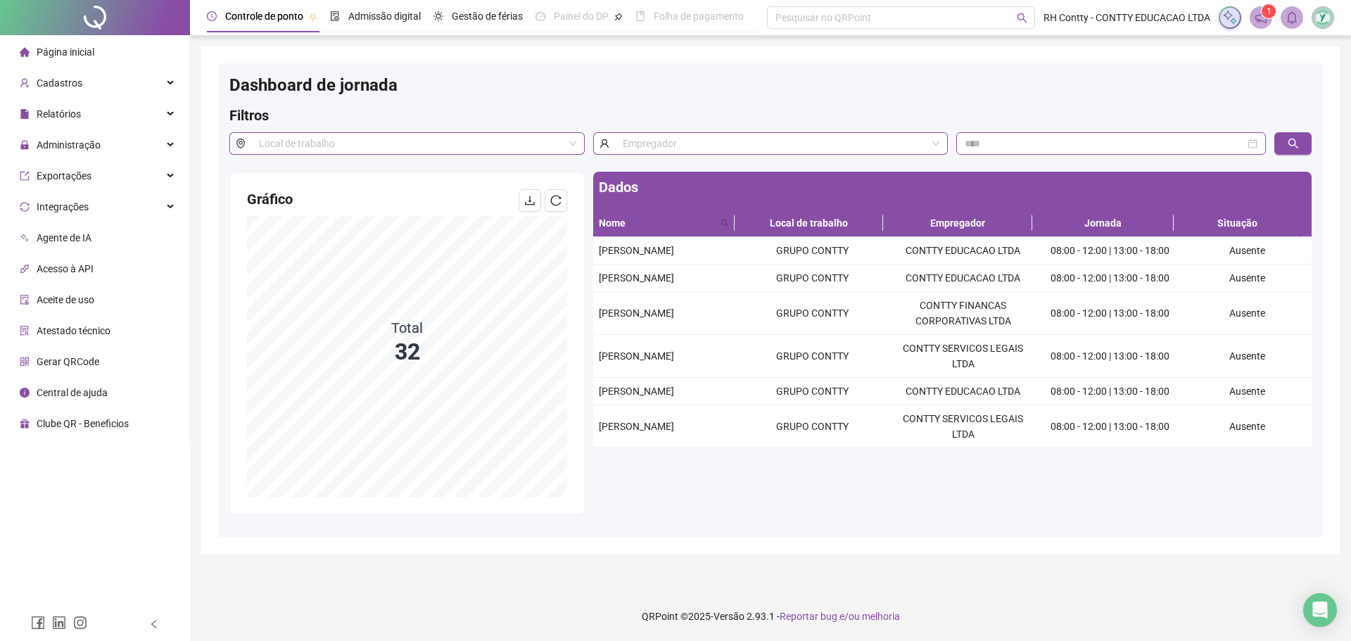
click at [70, 56] on span "Página inicial" at bounding box center [66, 51] width 58 height 11
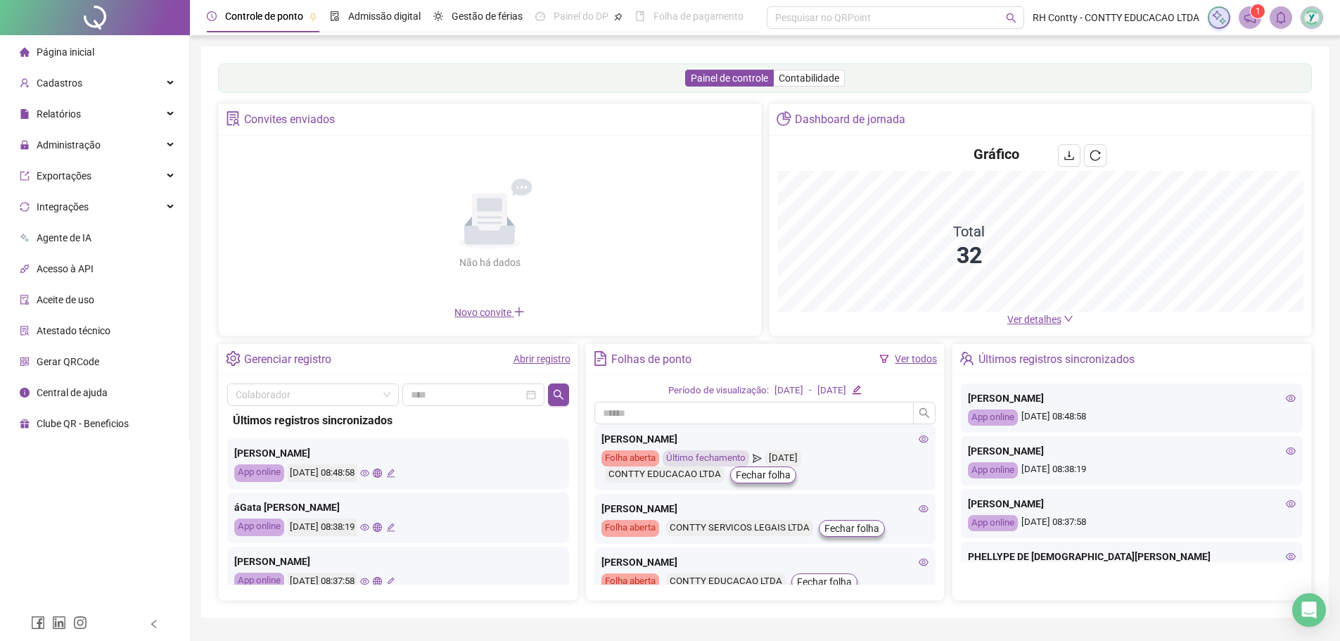
drag, startPoint x: 1019, startPoint y: 316, endPoint x: 999, endPoint y: 319, distance: 20.0
click at [1019, 316] on span "Ver detalhes" at bounding box center [1034, 319] width 54 height 11
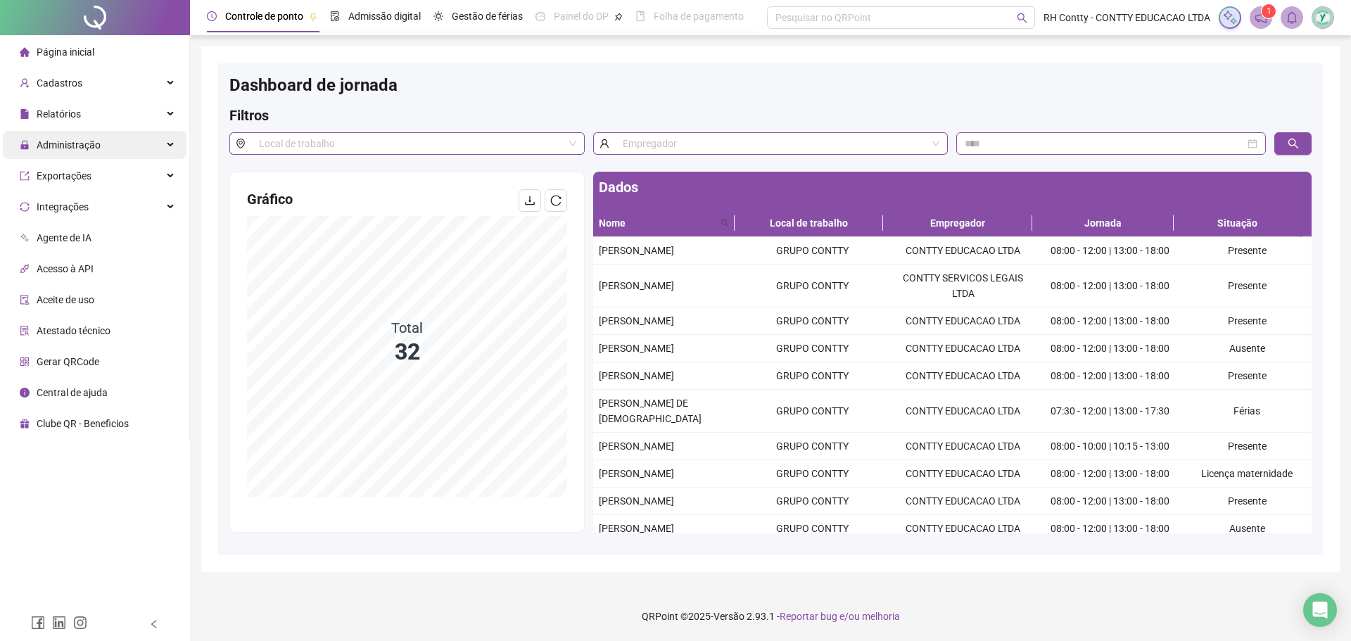
click at [130, 146] on div "Administração" at bounding box center [95, 145] width 184 height 28
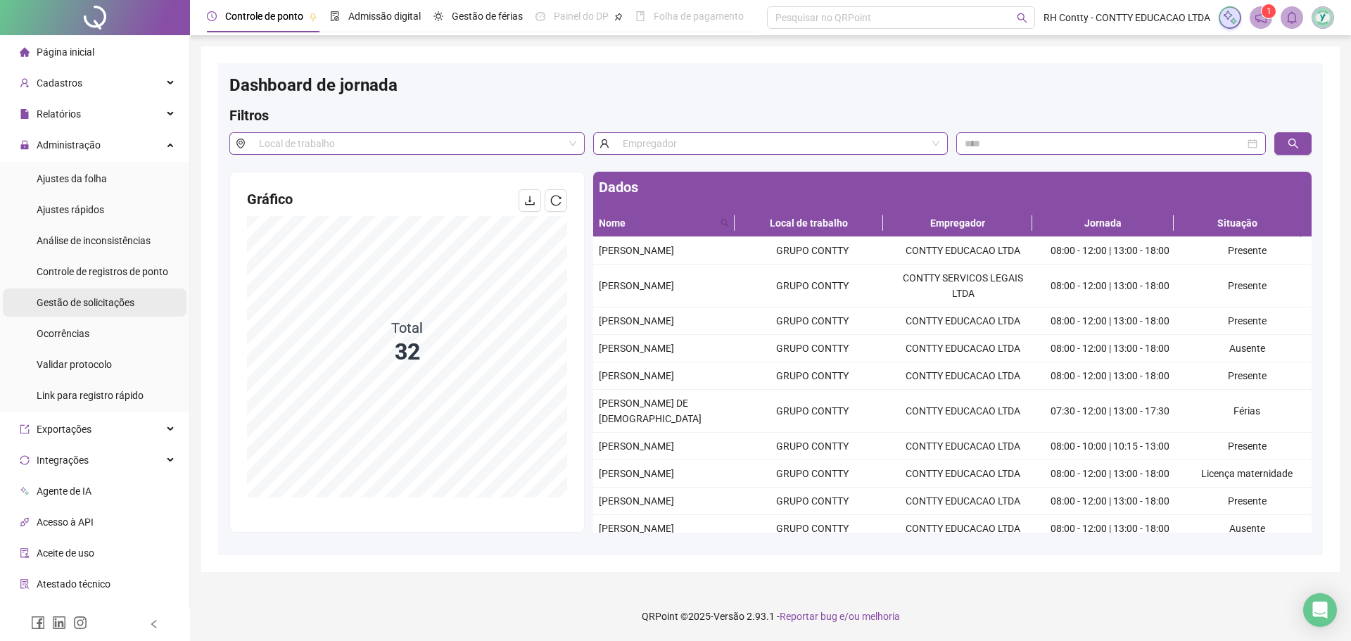
click at [98, 302] on span "Gestão de solicitações" at bounding box center [86, 302] width 98 height 11
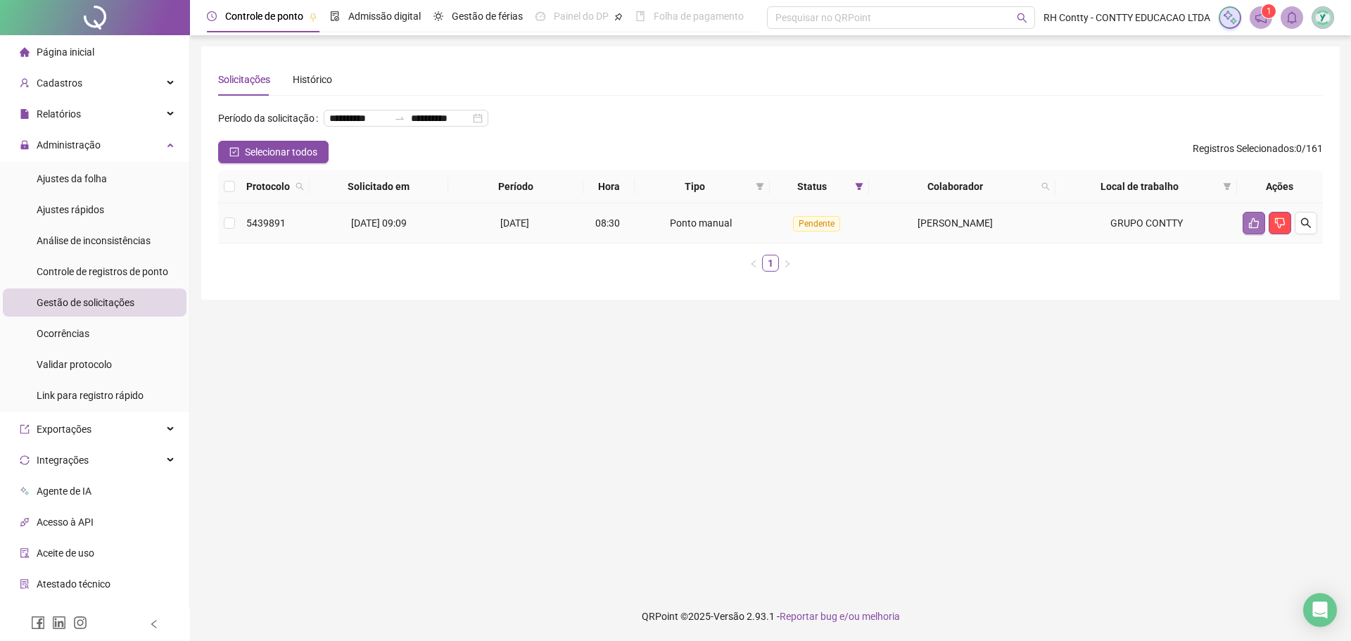
click at [1245, 234] on button "button" at bounding box center [1253, 223] width 23 height 23
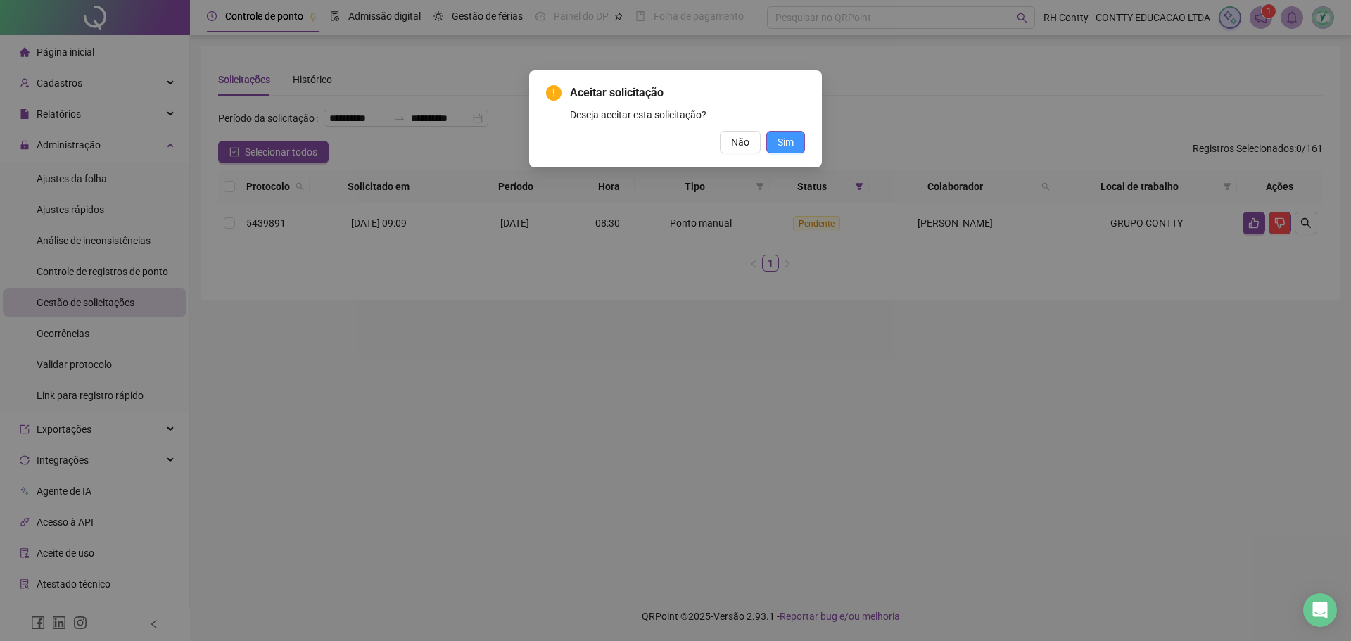
click at [782, 136] on span "Sim" at bounding box center [785, 141] width 16 height 15
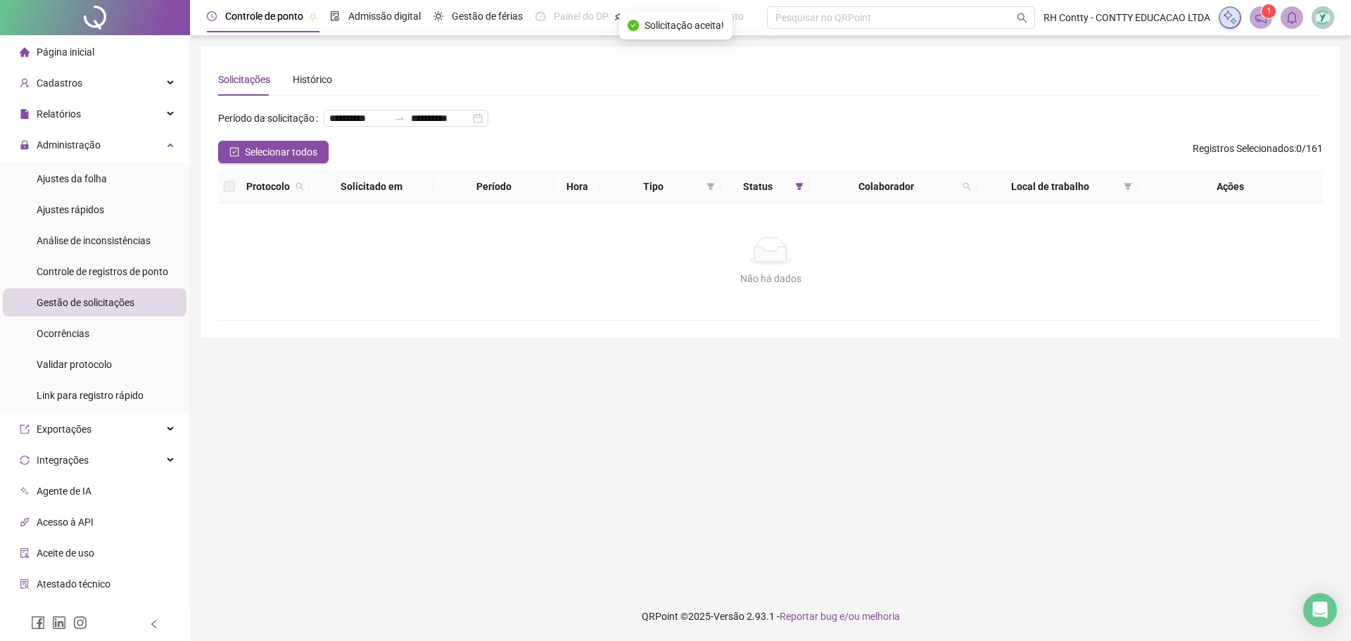
click at [86, 44] on div "Página inicial" at bounding box center [57, 52] width 75 height 28
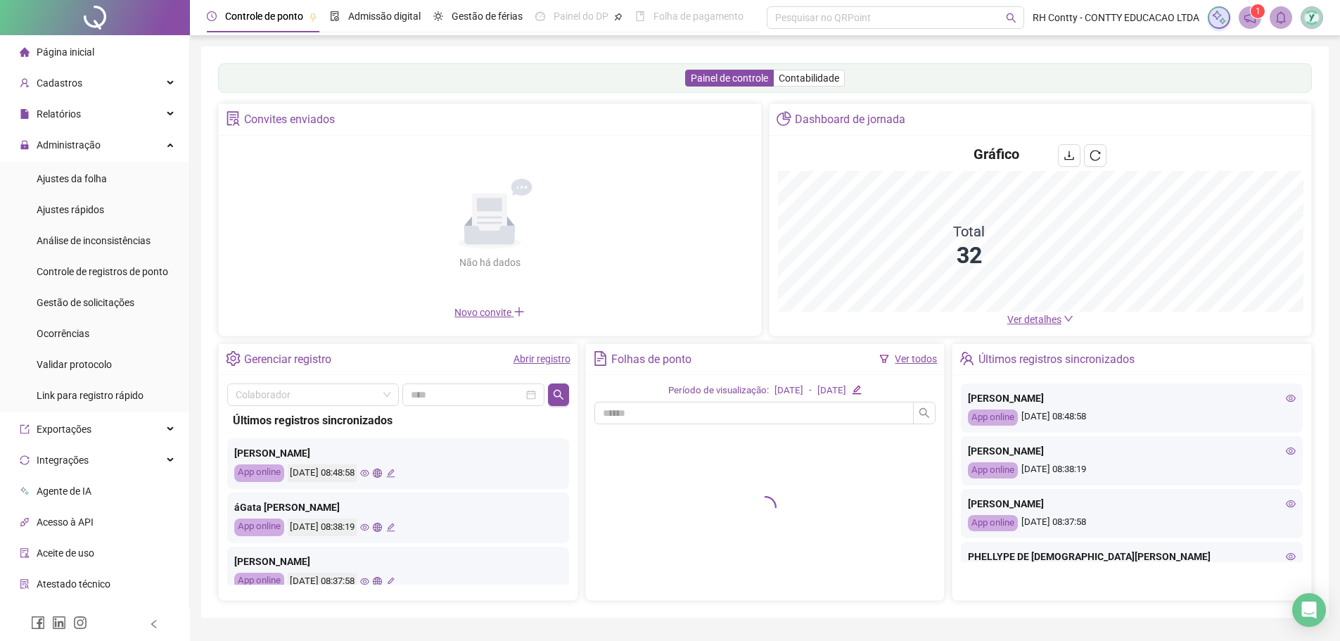
click at [1045, 314] on span "Ver detalhes" at bounding box center [1034, 319] width 54 height 11
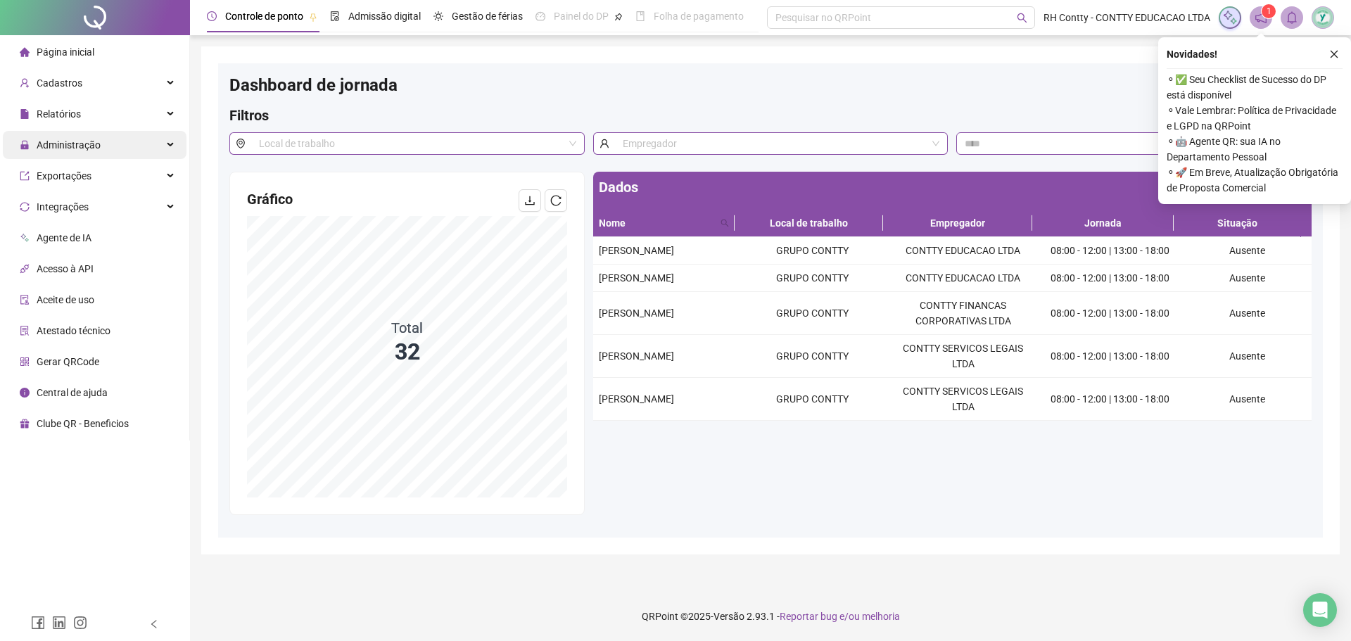
click at [143, 147] on div "Administração" at bounding box center [95, 145] width 184 height 28
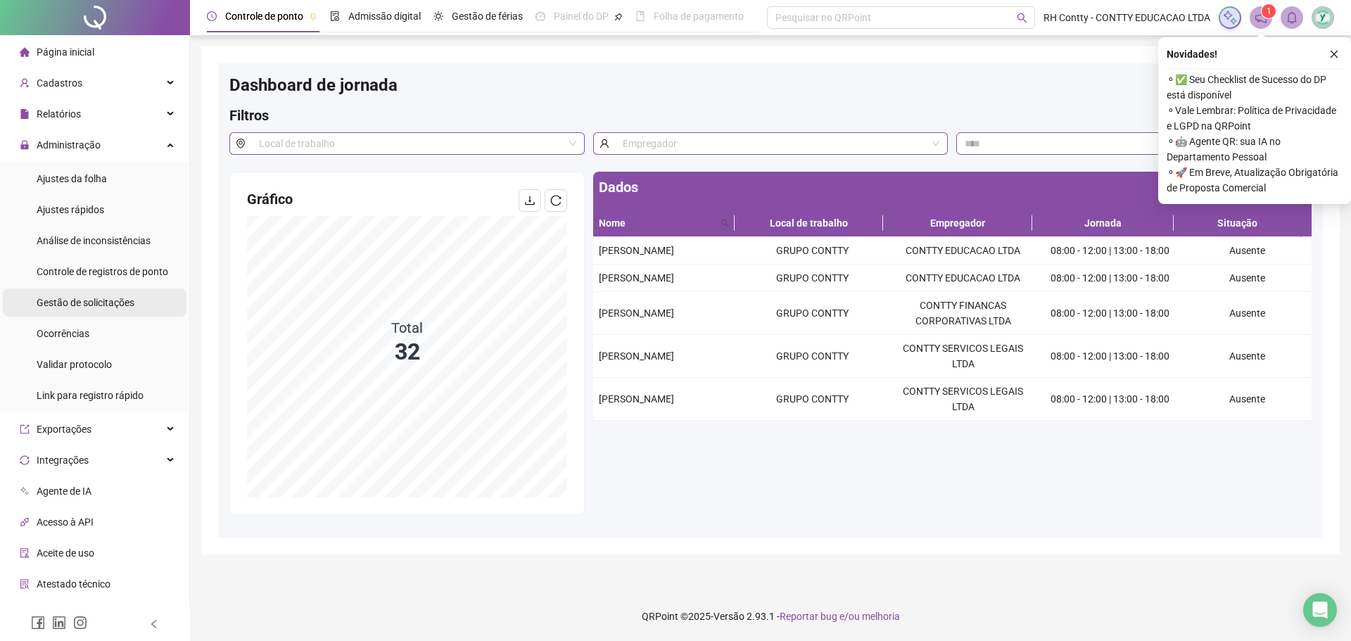
click at [122, 305] on span "Gestão de solicitações" at bounding box center [86, 302] width 98 height 11
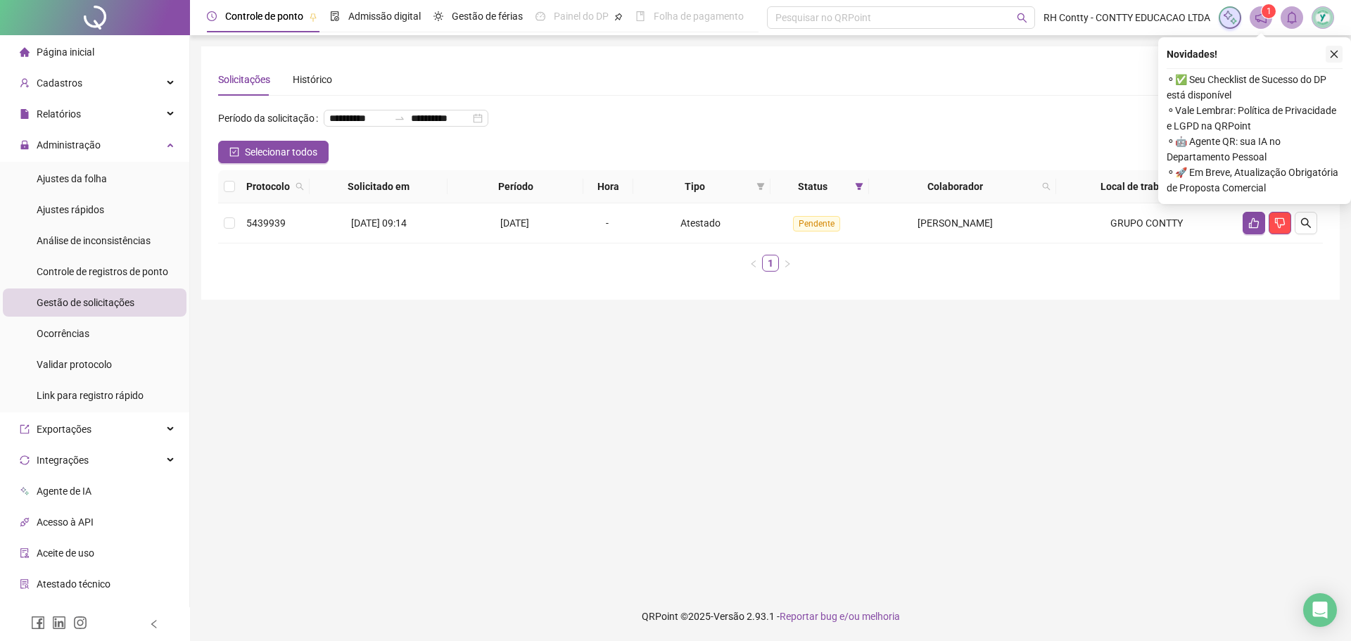
click at [1336, 53] on icon "close" at bounding box center [1334, 54] width 10 height 10
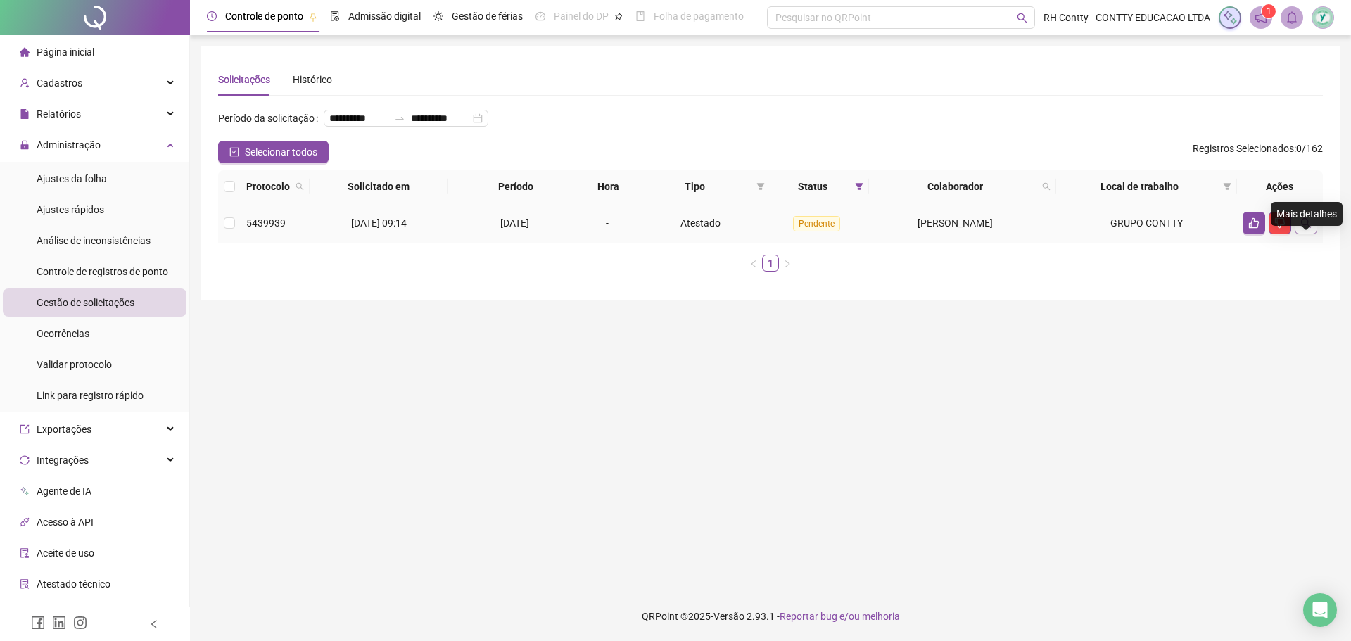
click at [1311, 229] on icon "search" at bounding box center [1305, 222] width 11 height 11
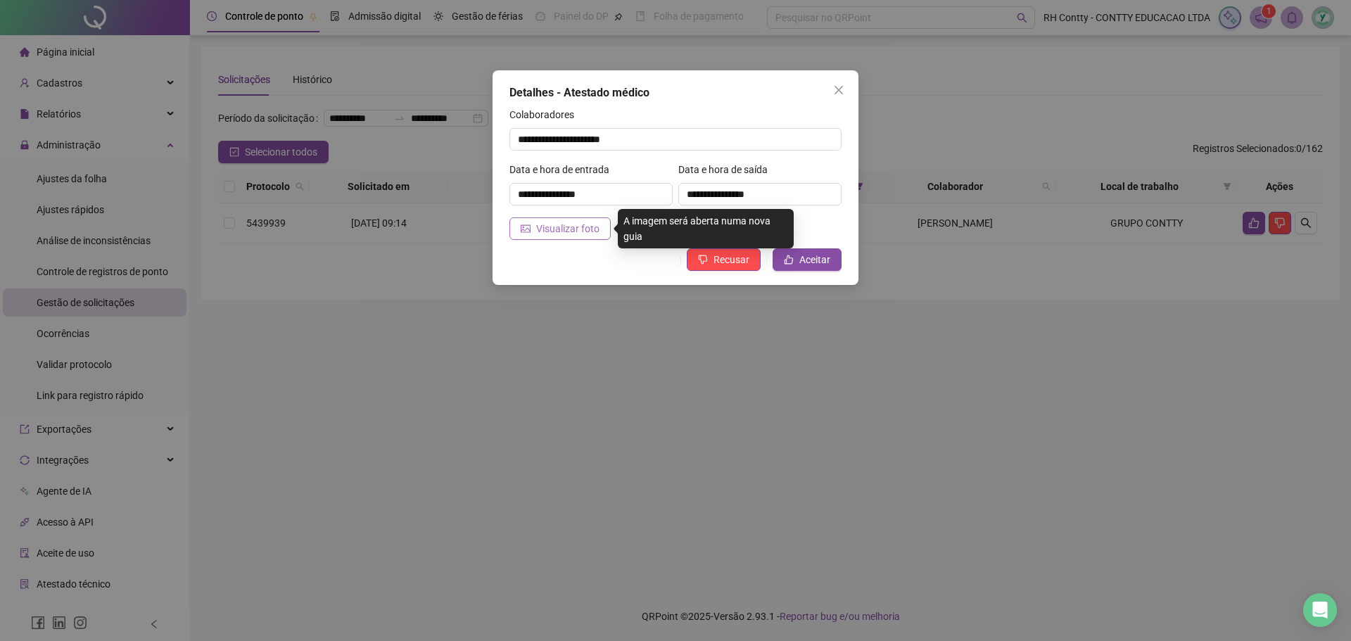
click at [571, 228] on span "Visualizar foto" at bounding box center [567, 228] width 63 height 15
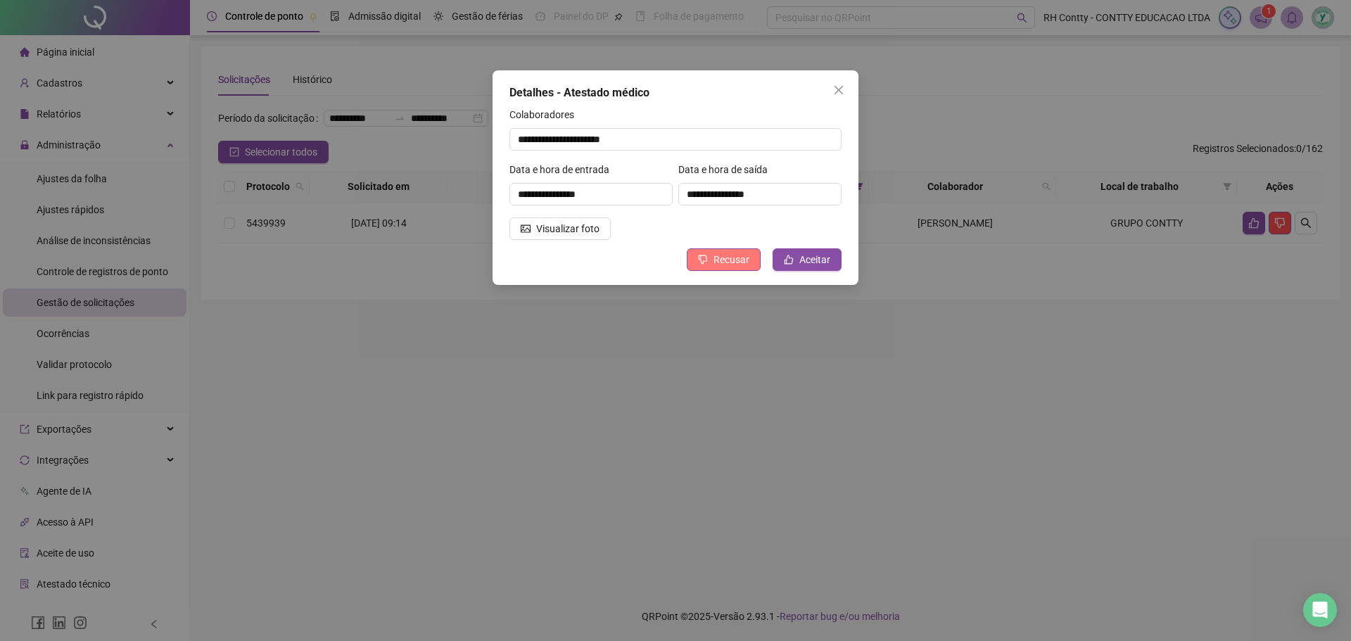
click at [726, 255] on span "Recusar" at bounding box center [731, 259] width 36 height 15
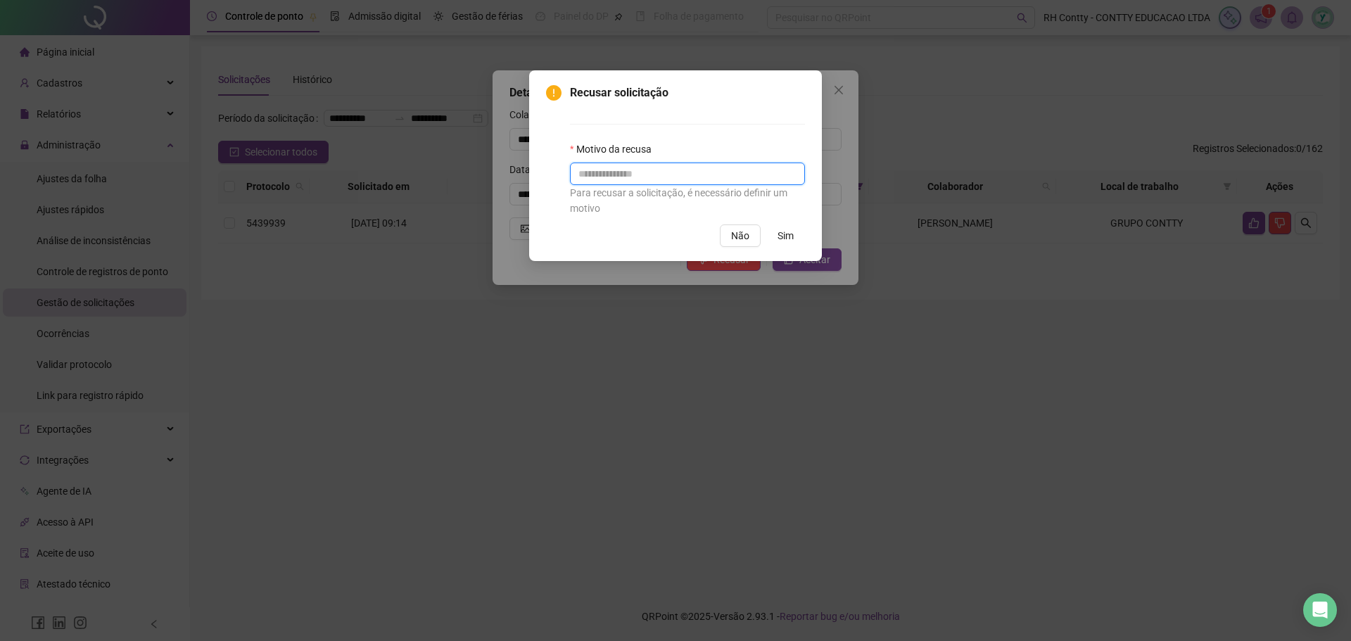
click at [690, 177] on input "text" at bounding box center [687, 174] width 235 height 23
type input "**********"
click at [788, 236] on span "Sim" at bounding box center [785, 235] width 16 height 15
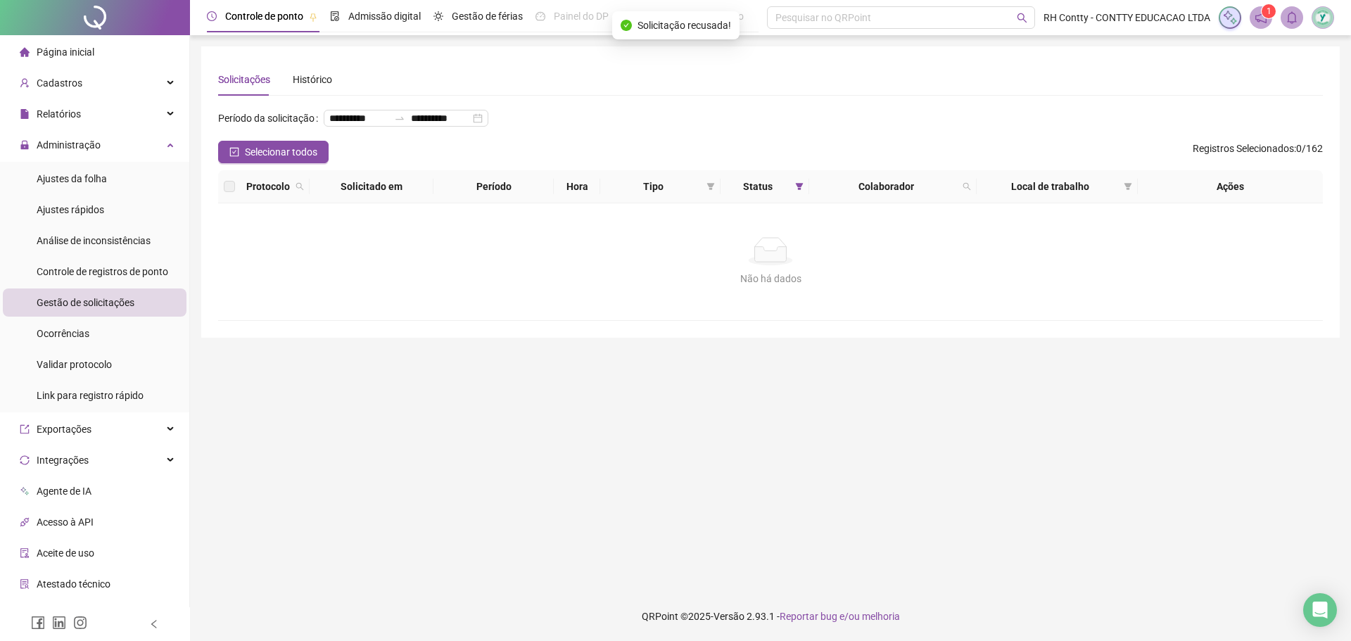
click at [514, 135] on div "**********" at bounding box center [770, 124] width 1105 height 34
click at [337, 415] on main "**********" at bounding box center [770, 313] width 1138 height 534
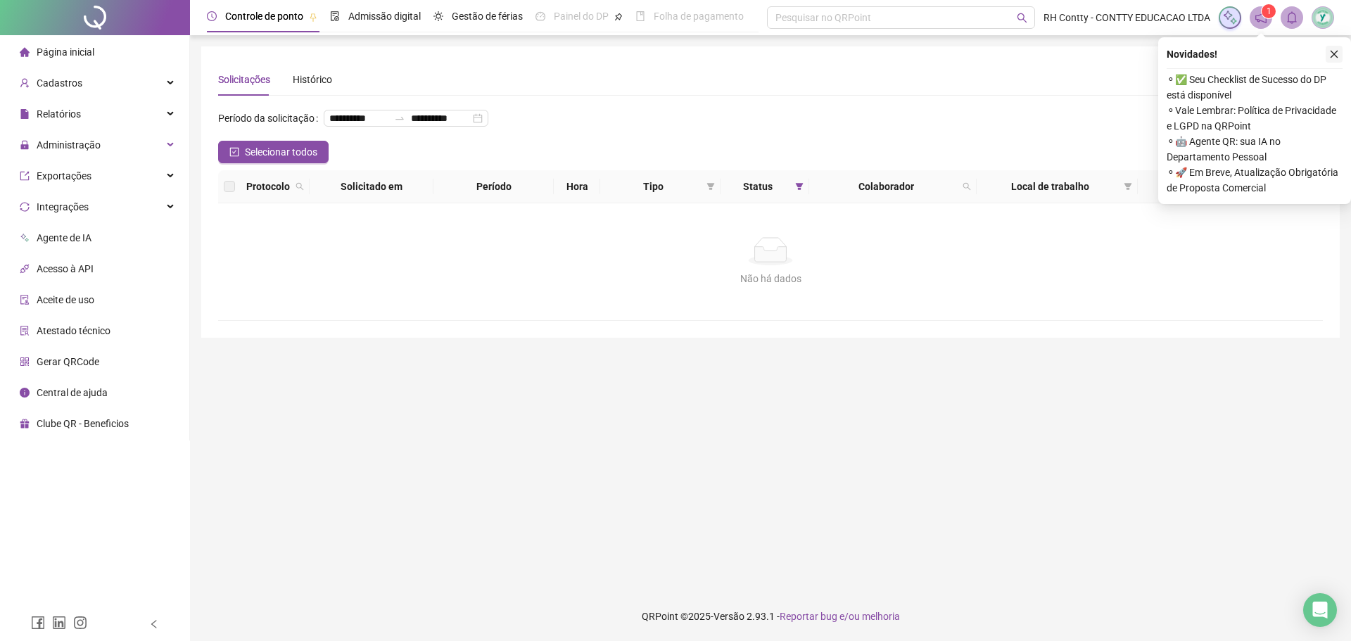
click at [1340, 56] on button "button" at bounding box center [1333, 54] width 17 height 17
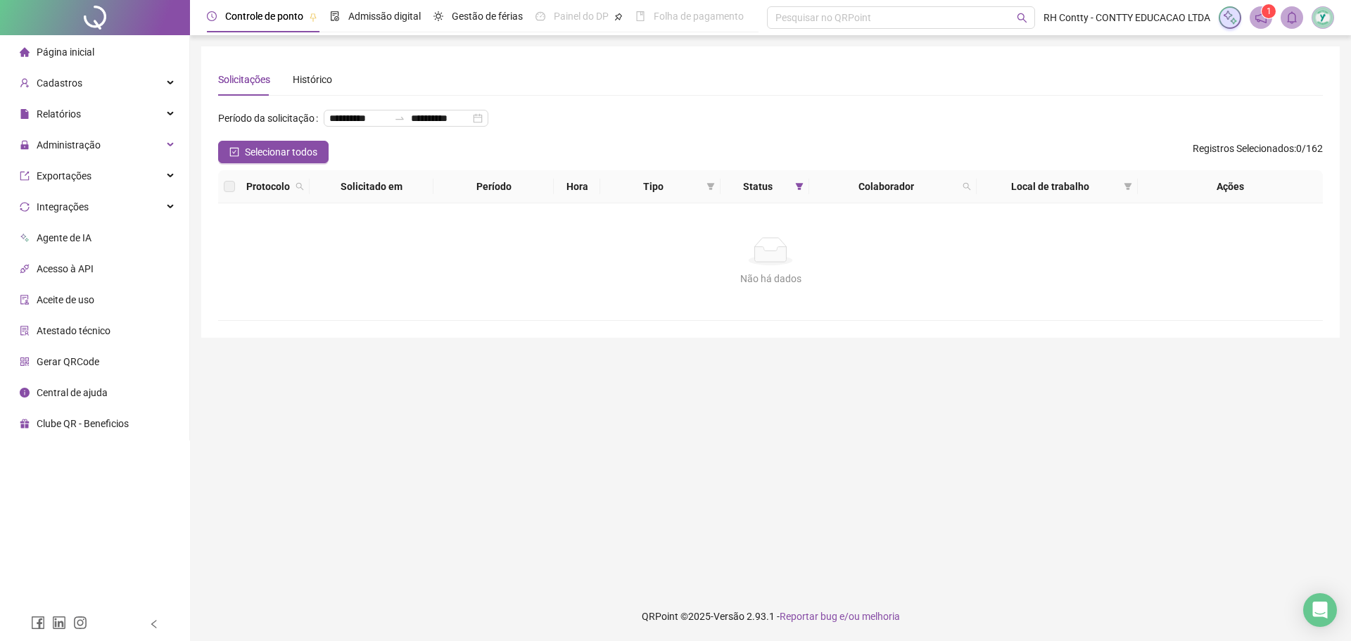
click at [697, 81] on div "Solicitações Histórico" at bounding box center [770, 79] width 1105 height 32
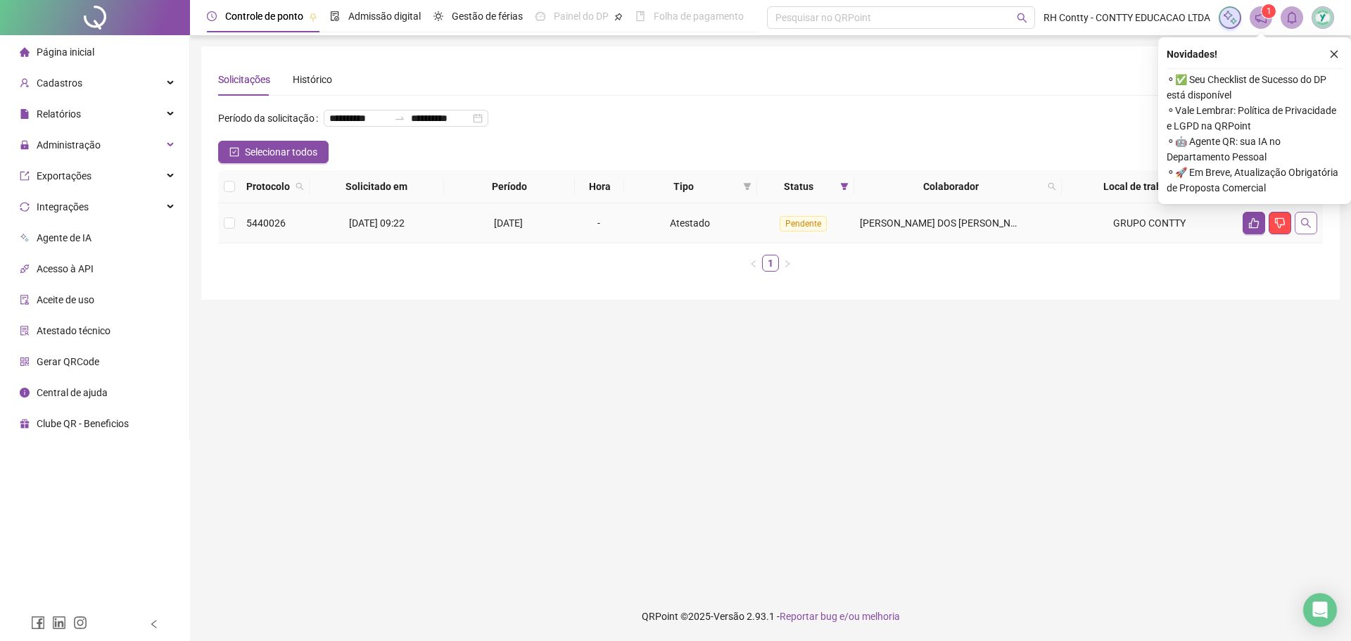
click at [1314, 234] on button "button" at bounding box center [1306, 223] width 23 height 23
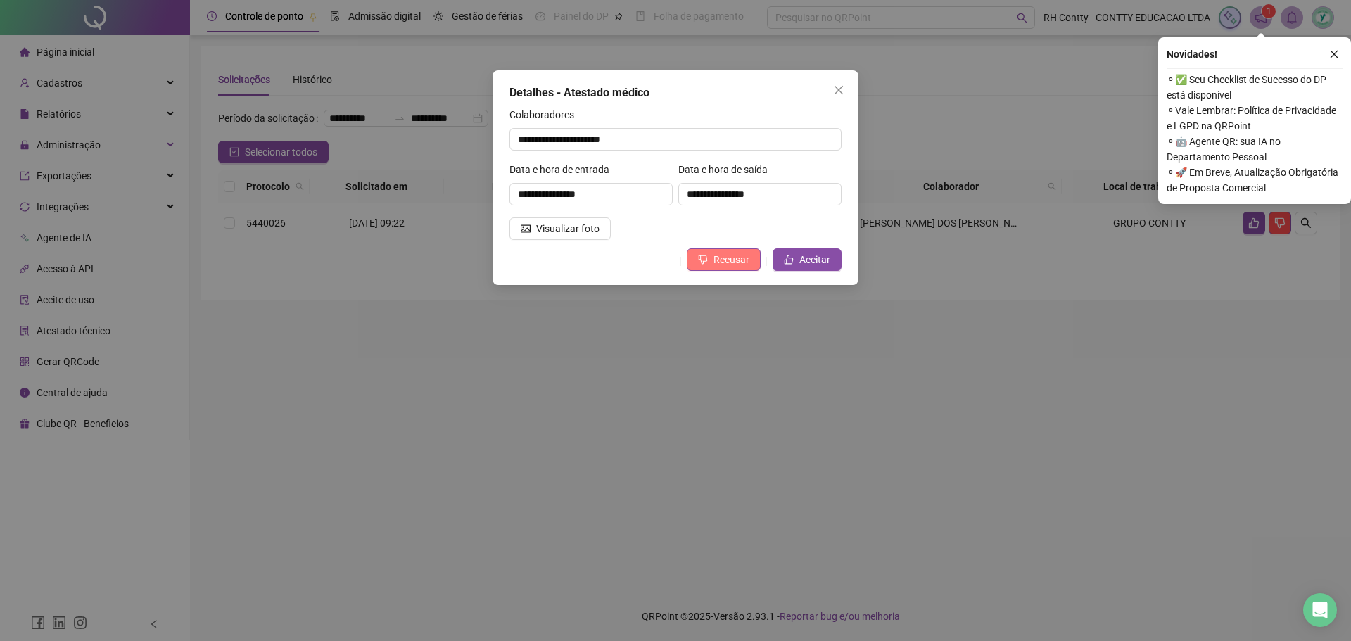
click at [706, 260] on icon "dislike" at bounding box center [703, 260] width 10 height 10
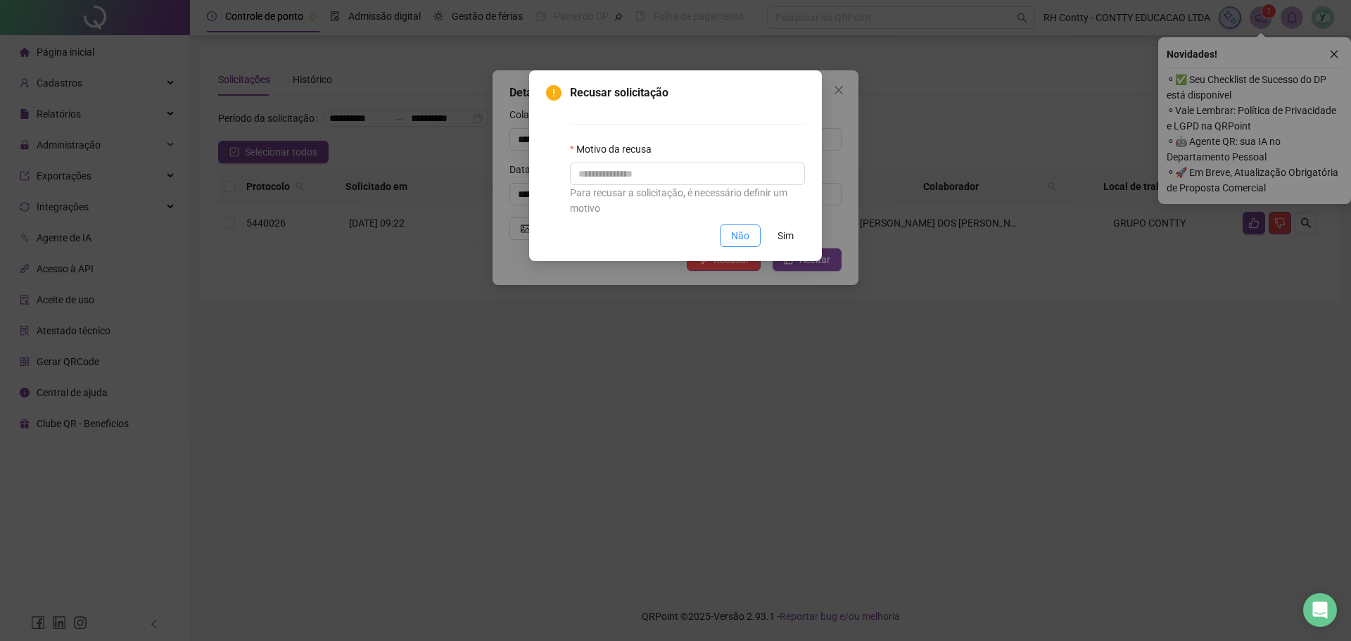
click at [749, 231] on span "Não" at bounding box center [740, 235] width 18 height 15
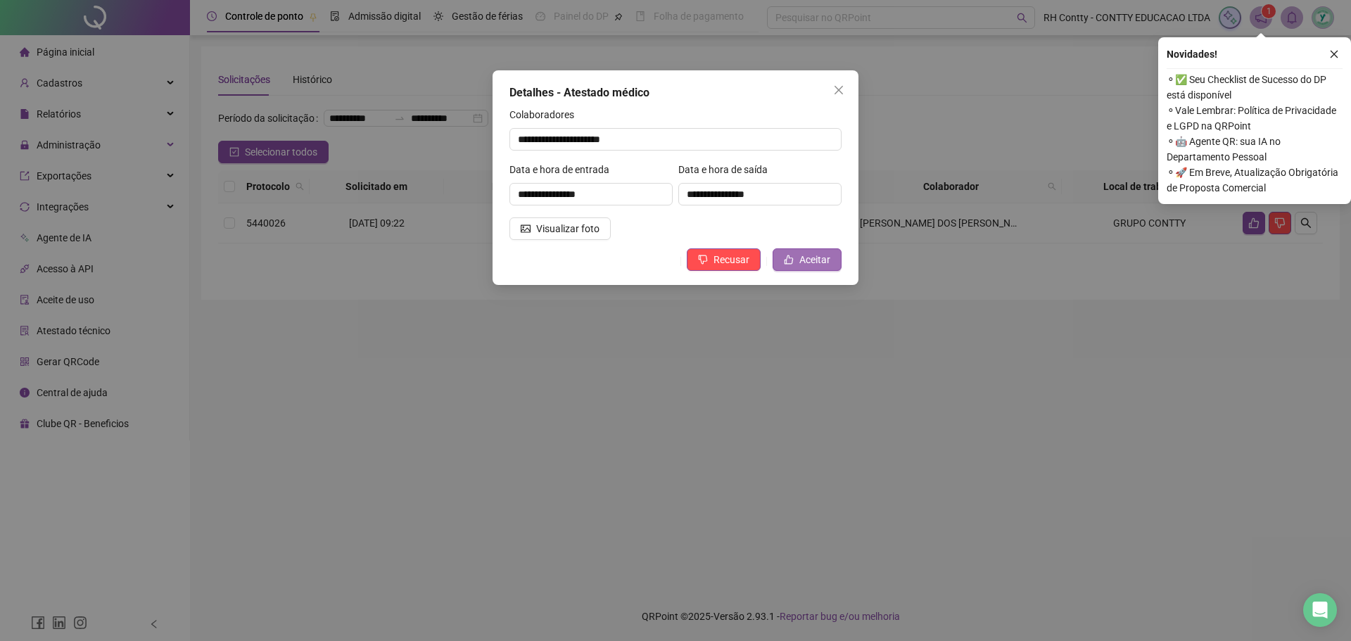
click at [807, 253] on span "Aceitar" at bounding box center [814, 259] width 31 height 15
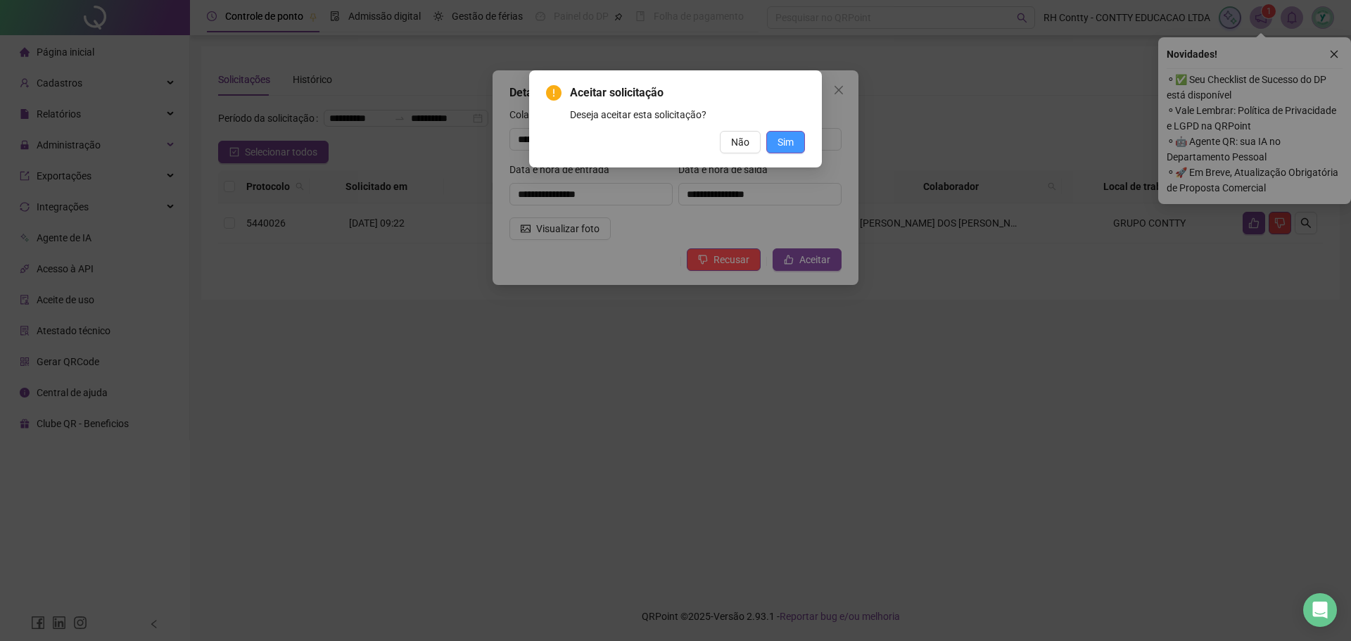
click at [784, 138] on span "Sim" at bounding box center [785, 141] width 16 height 15
